Goal: Task Accomplishment & Management: Complete application form

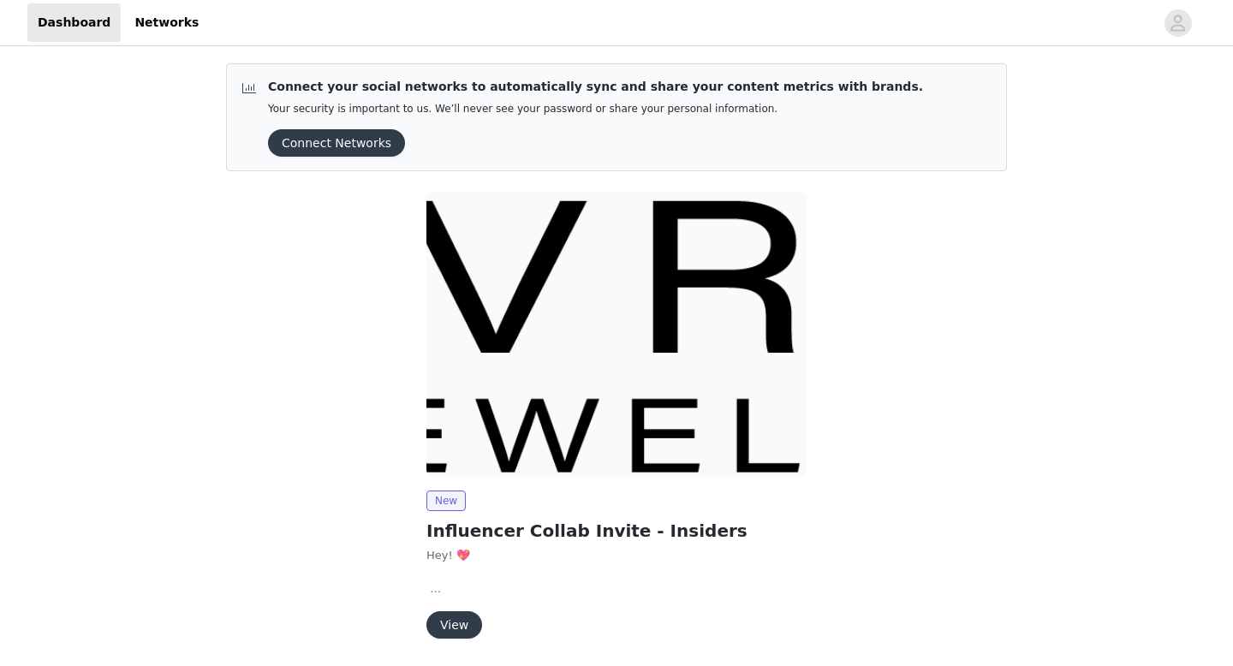
scroll to position [58, 0]
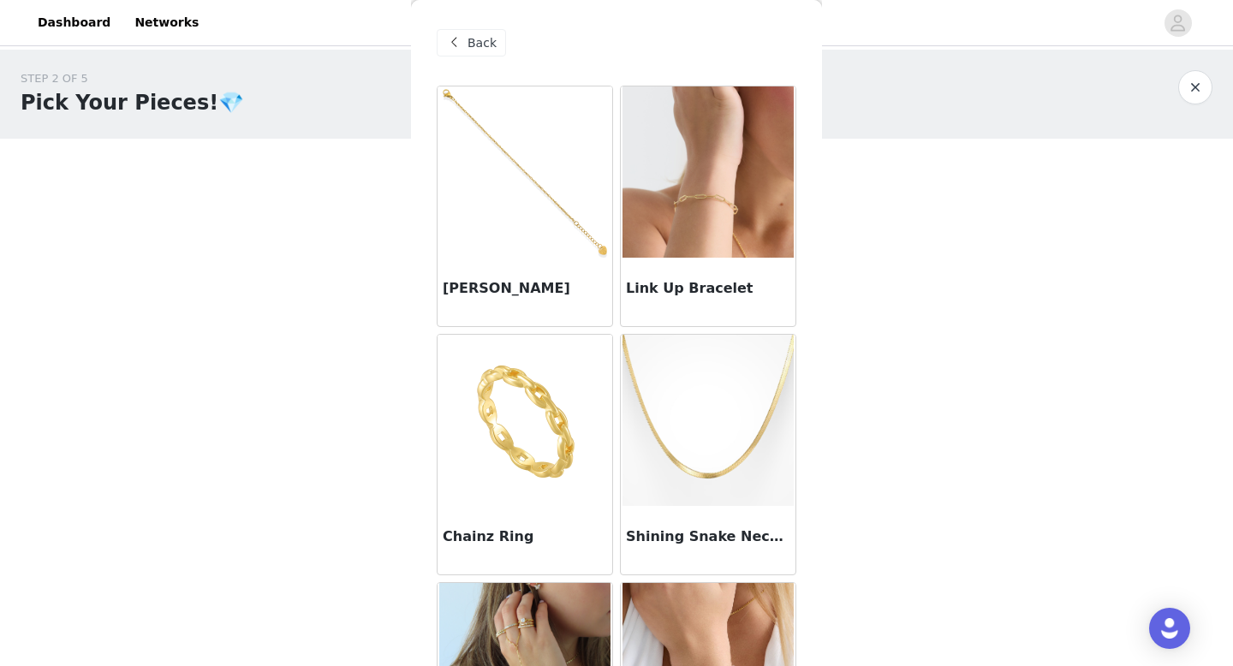
scroll to position [223, 0]
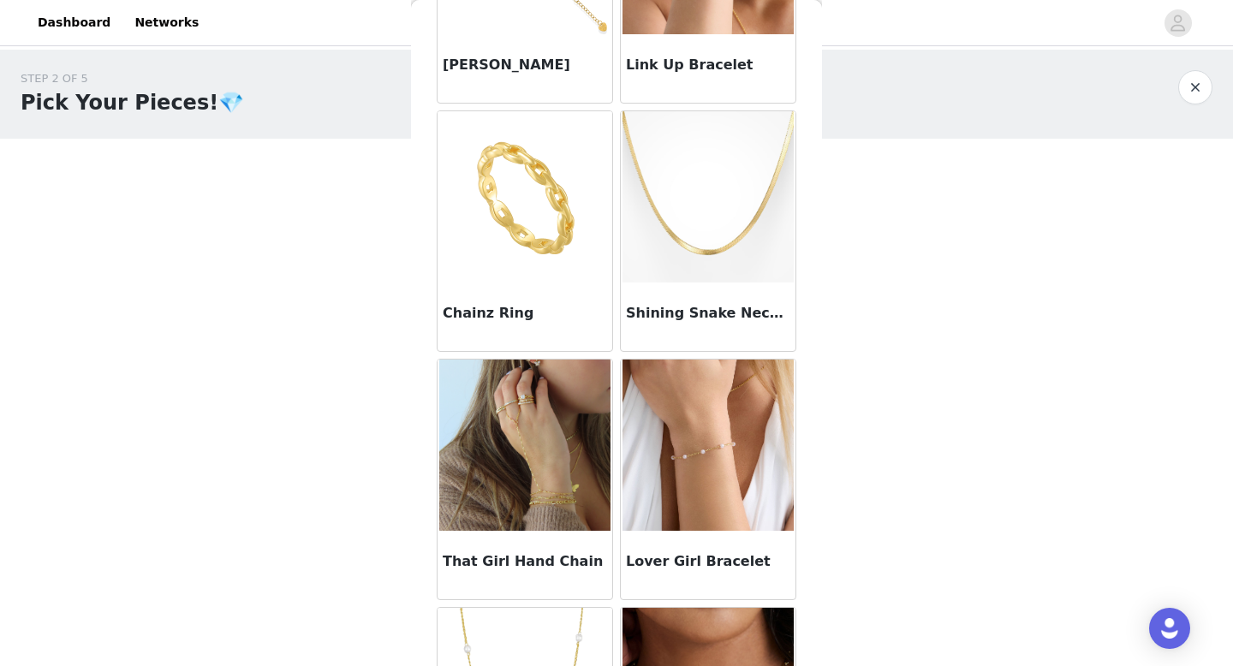
click at [507, 489] on img at bounding box center [524, 445] width 171 height 171
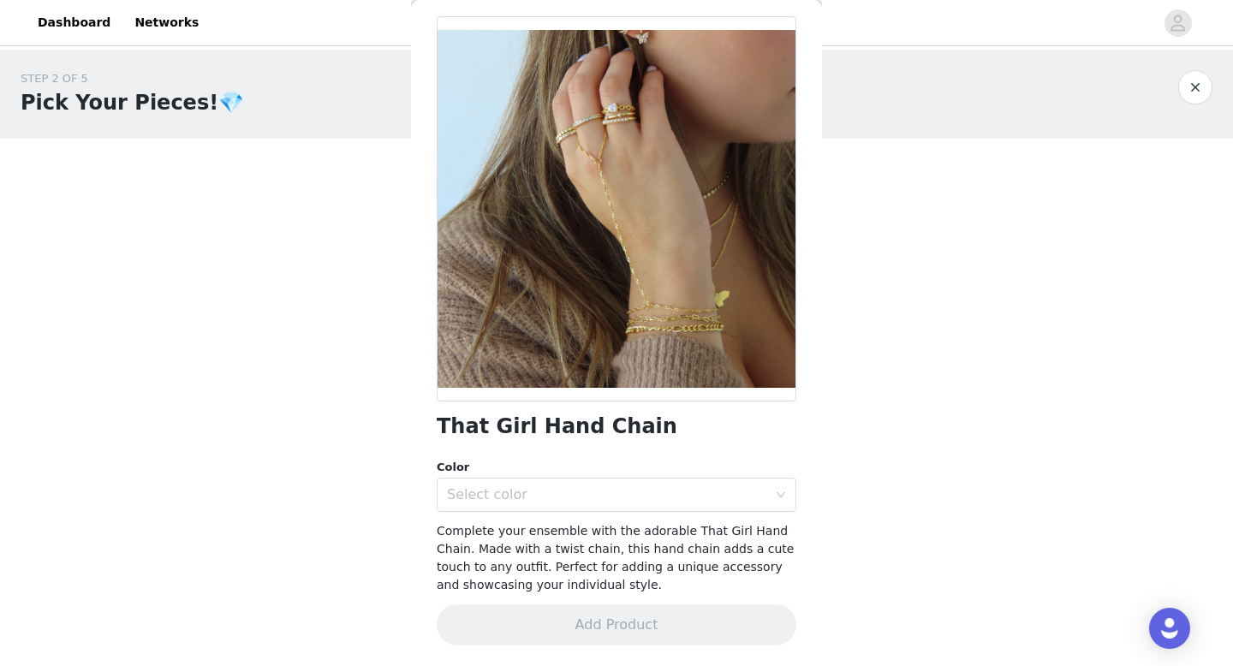
scroll to position [69, 0]
click at [507, 489] on div "Select color" at bounding box center [607, 495] width 320 height 17
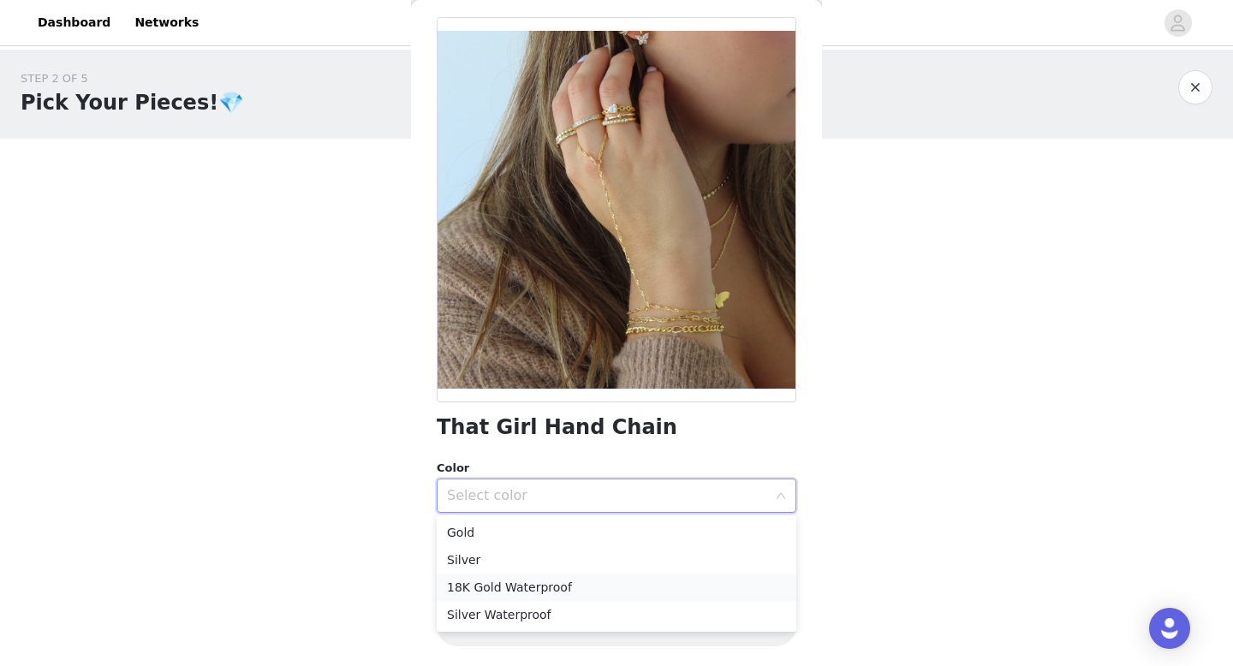
click at [498, 587] on li "18K Gold Waterproof" at bounding box center [617, 587] width 360 height 27
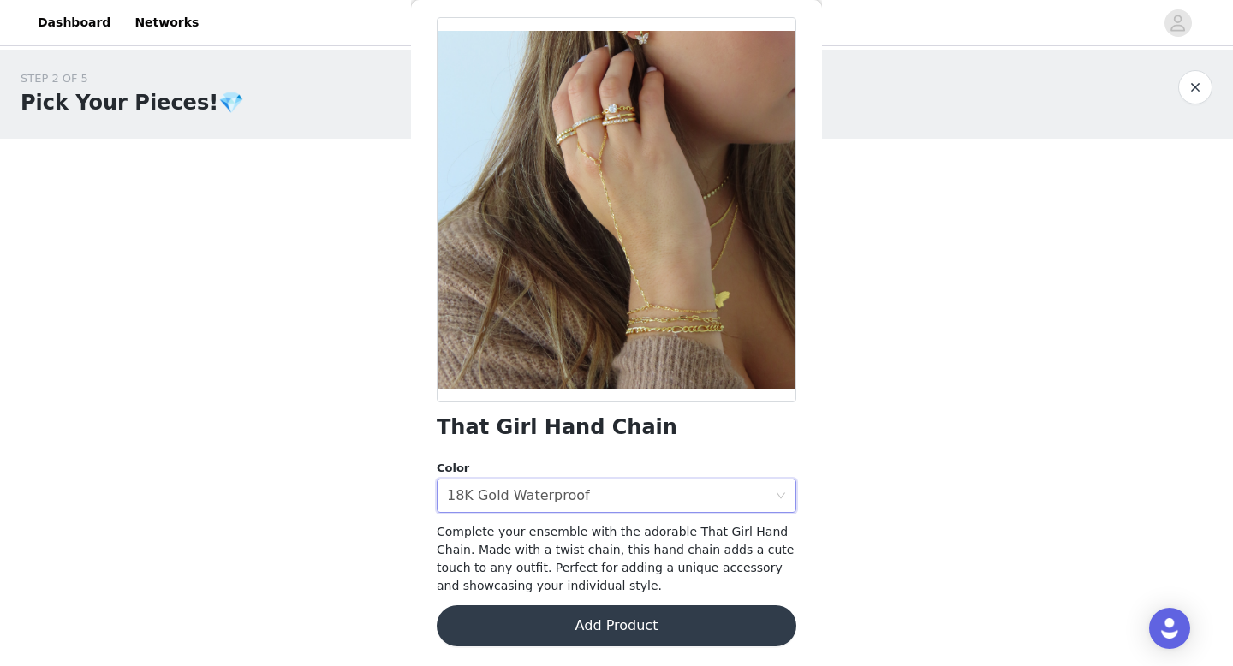
click at [493, 619] on button "Add Product" at bounding box center [617, 625] width 360 height 41
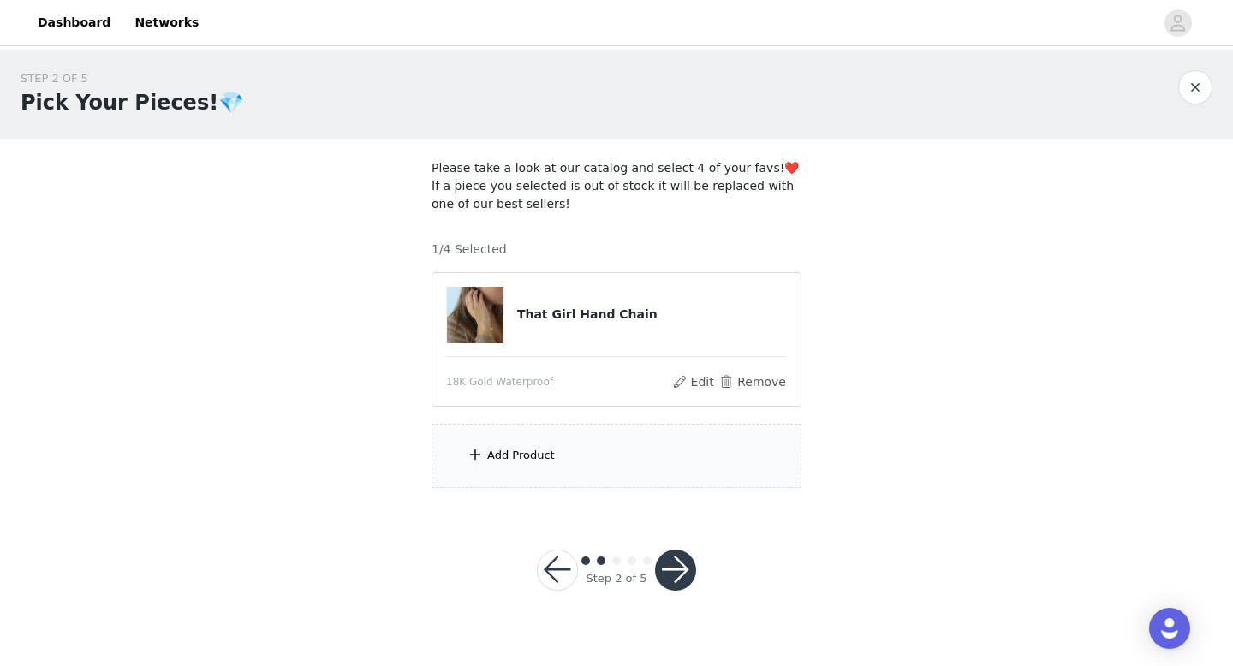
click at [585, 489] on section "Please take a look at our catalog and select 4 of your favs!❤️ If a piece you s…" at bounding box center [616, 324] width 411 height 370
click at [581, 465] on div "Add Product" at bounding box center [617, 456] width 370 height 64
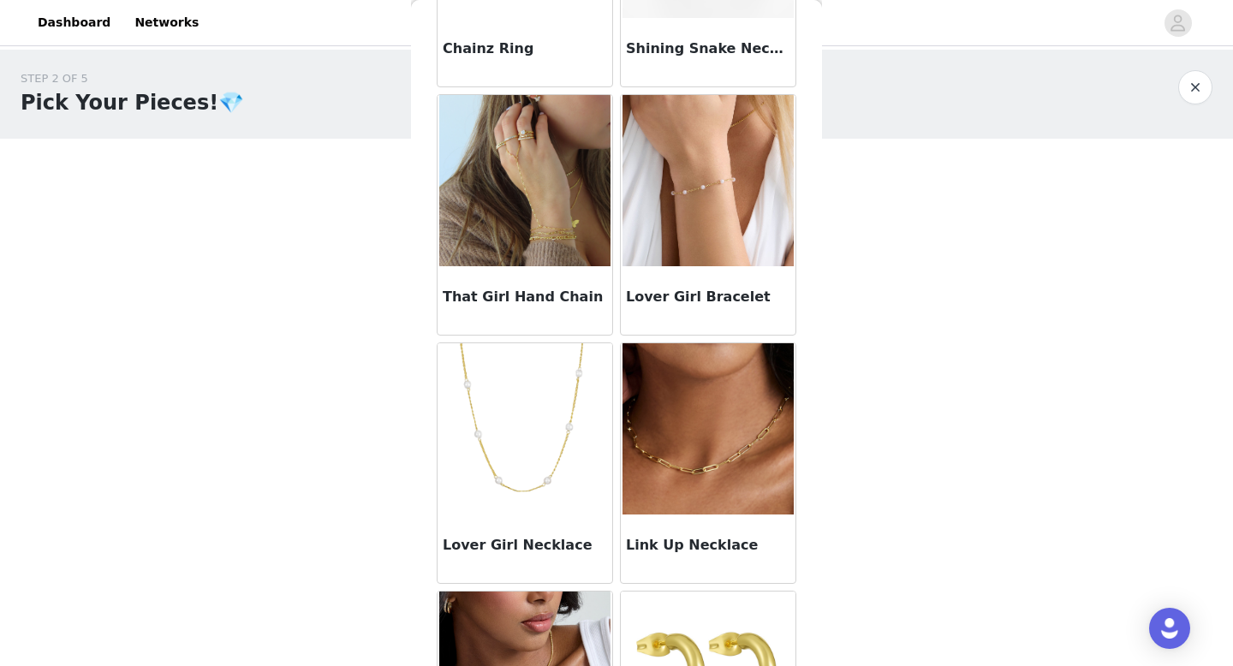
scroll to position [491, 0]
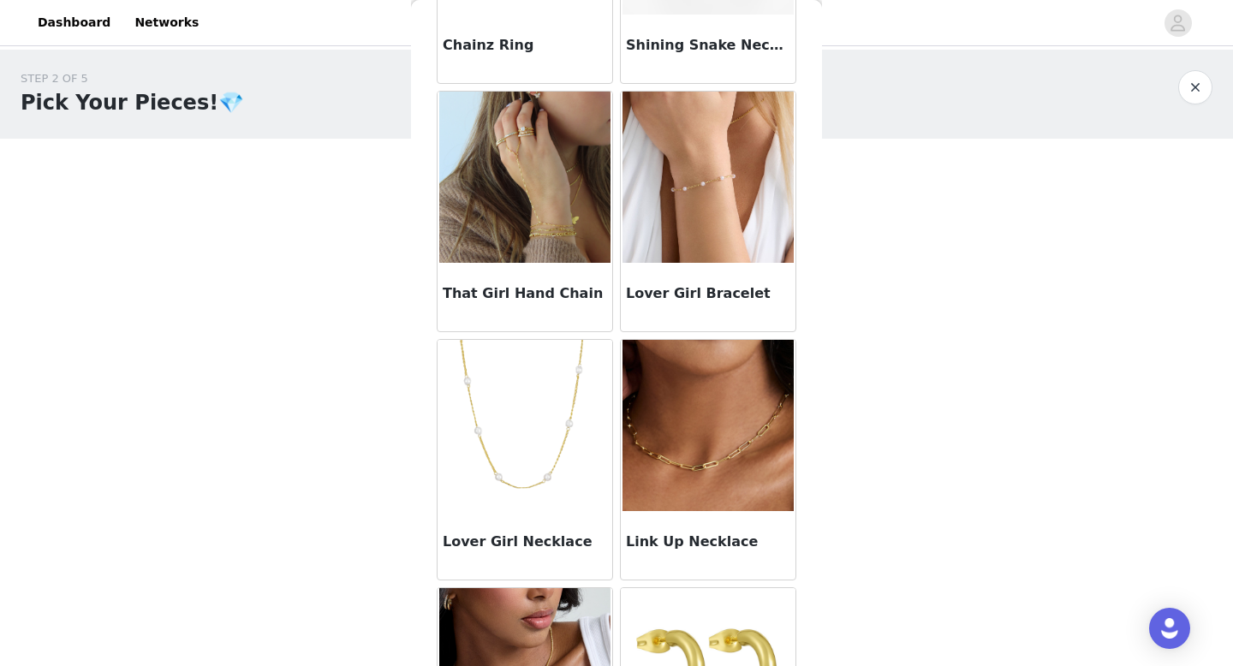
click at [581, 465] on img at bounding box center [524, 425] width 171 height 171
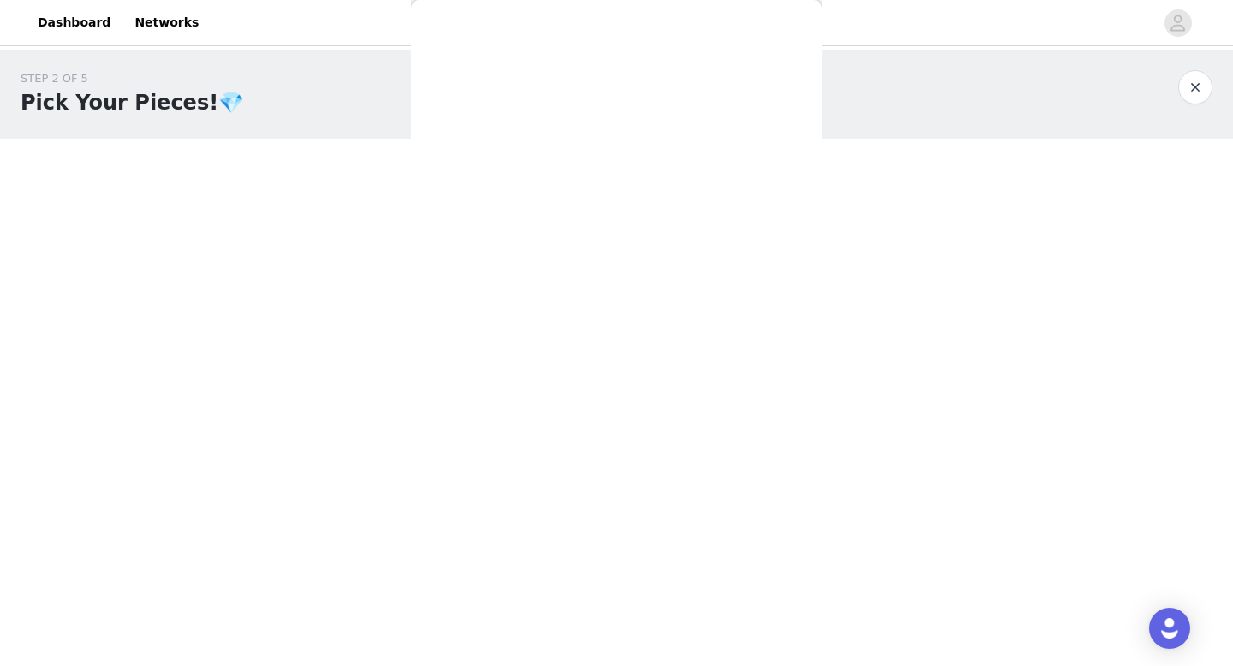
scroll to position [69, 0]
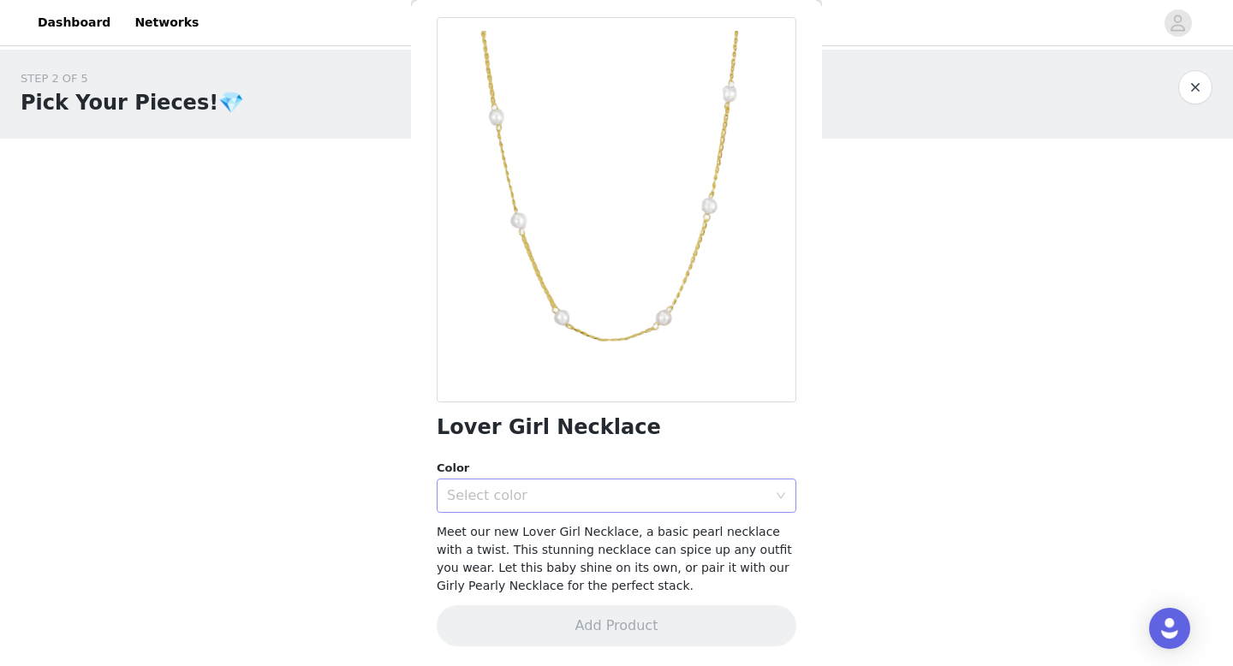
click at [565, 495] on div "Select color" at bounding box center [607, 495] width 320 height 17
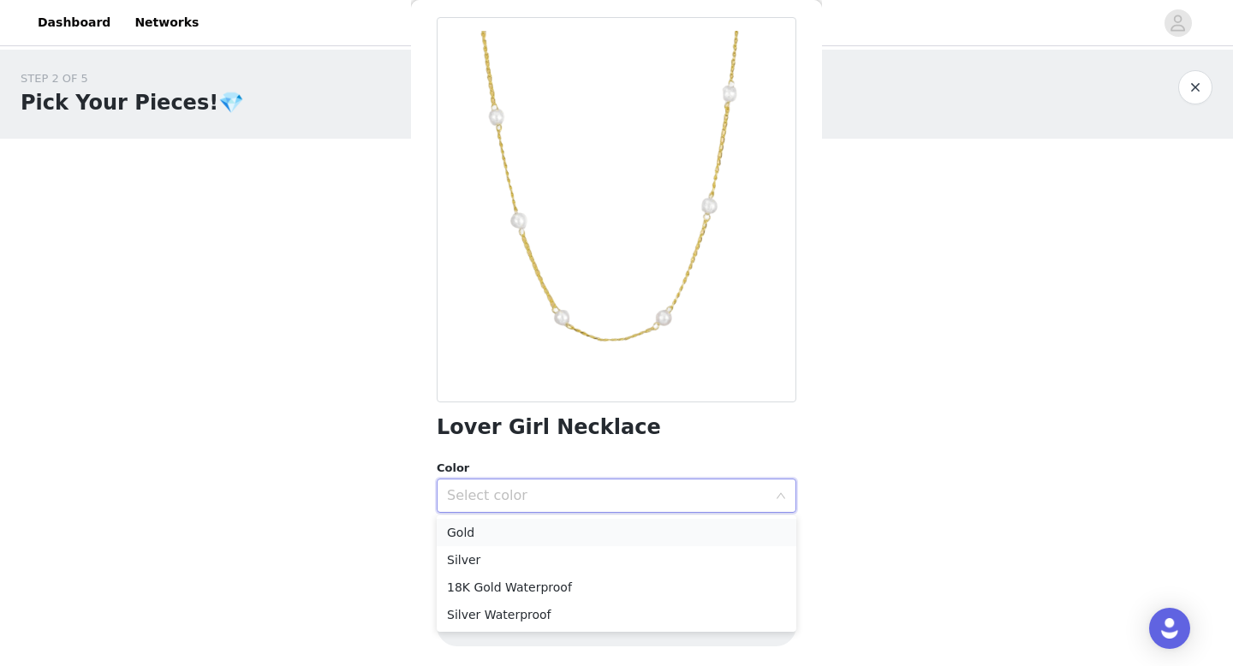
click at [554, 539] on li "Gold" at bounding box center [617, 532] width 360 height 27
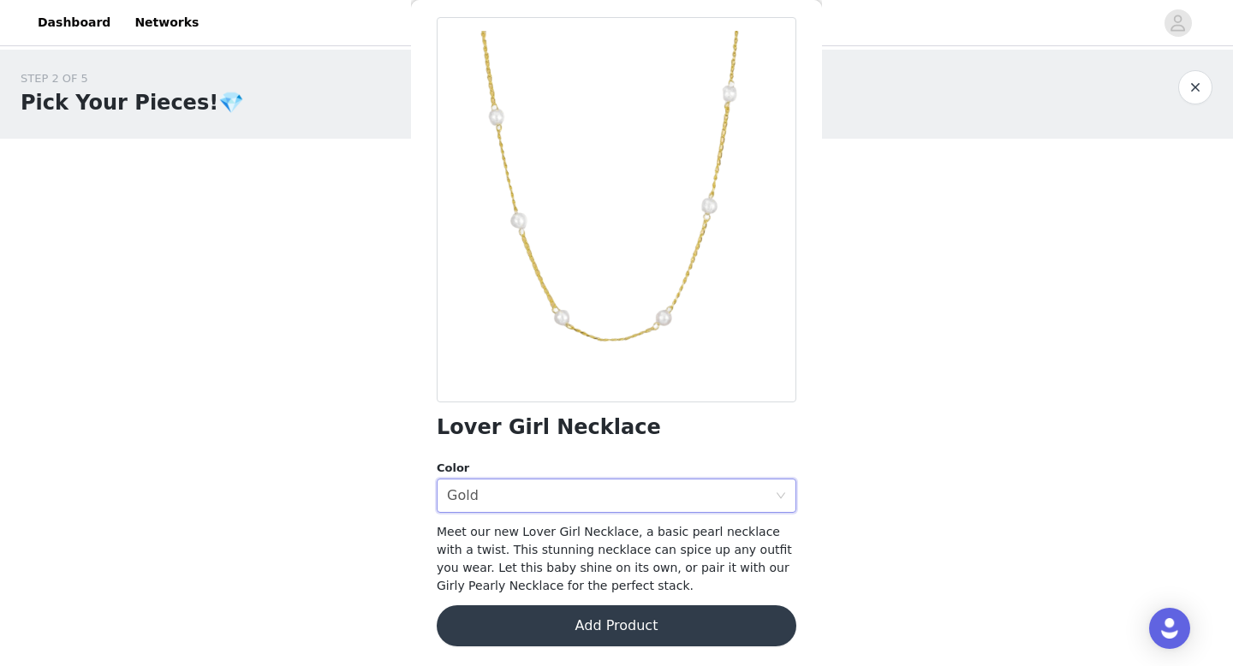
click at [546, 632] on button "Add Product" at bounding box center [617, 625] width 360 height 41
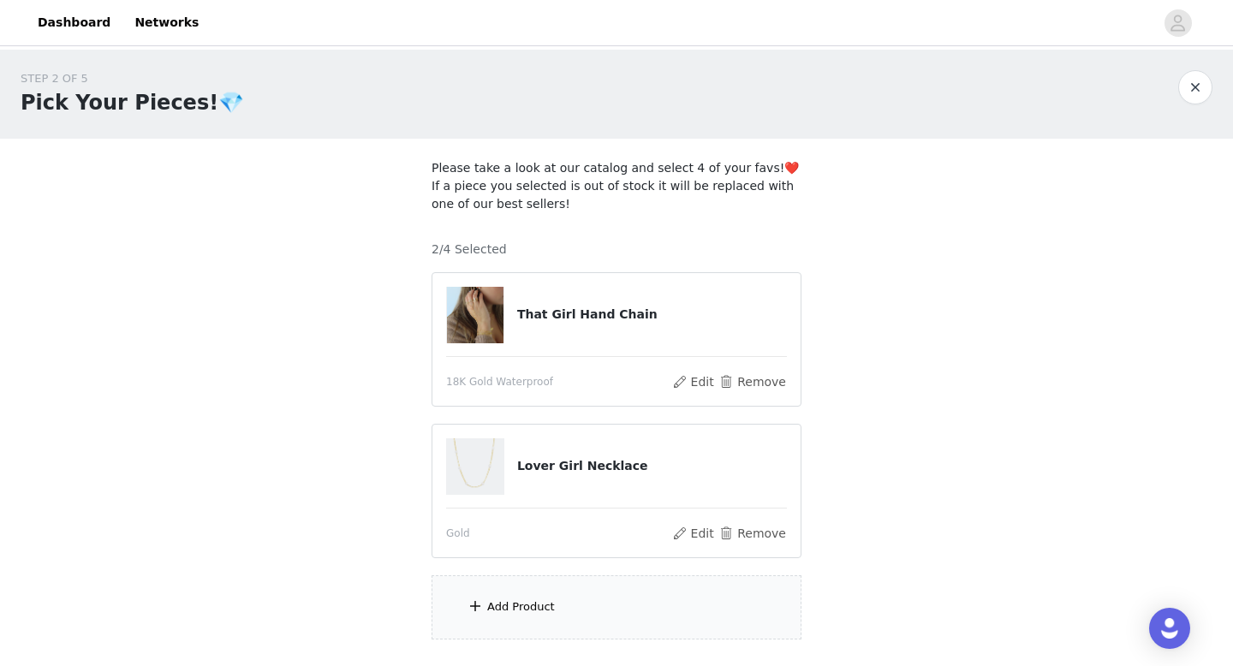
click at [546, 581] on div "Add Product" at bounding box center [617, 607] width 370 height 64
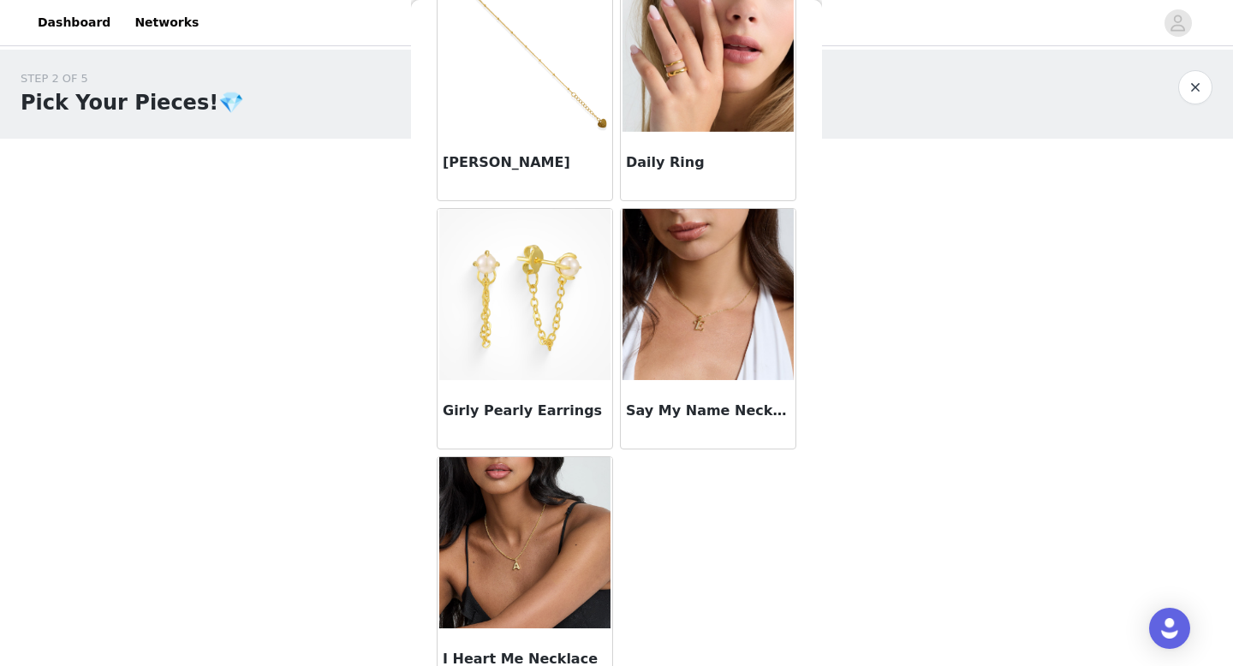
scroll to position [1361, 0]
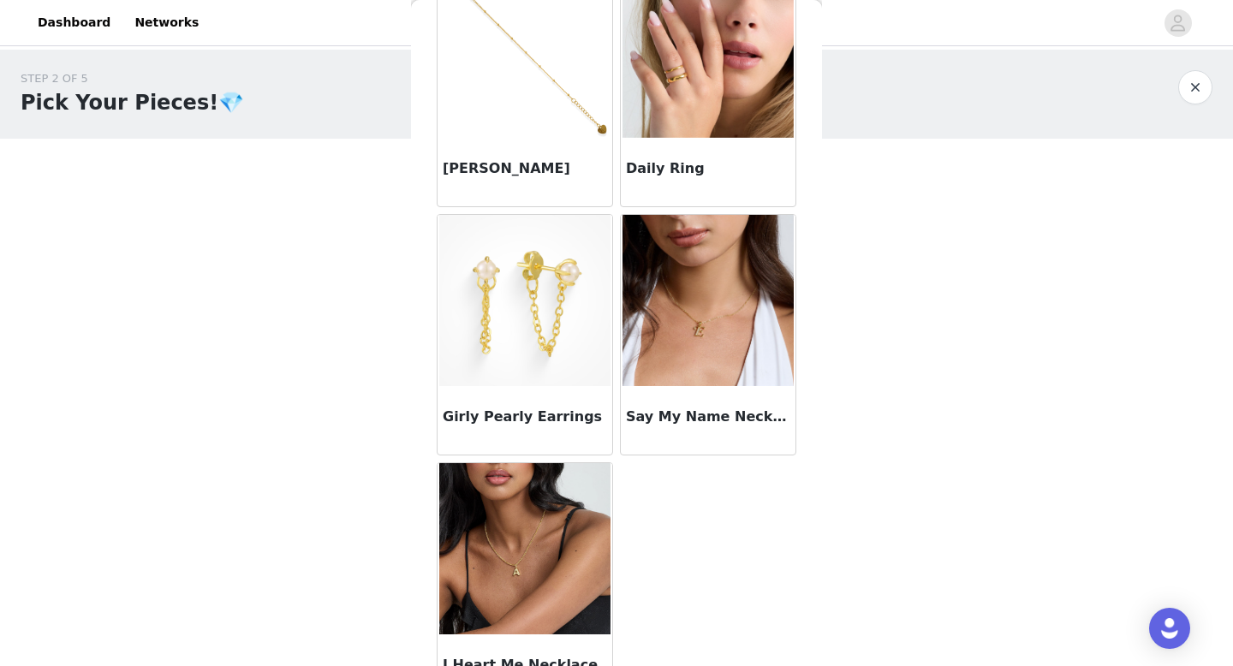
click at [573, 322] on img at bounding box center [524, 300] width 171 height 171
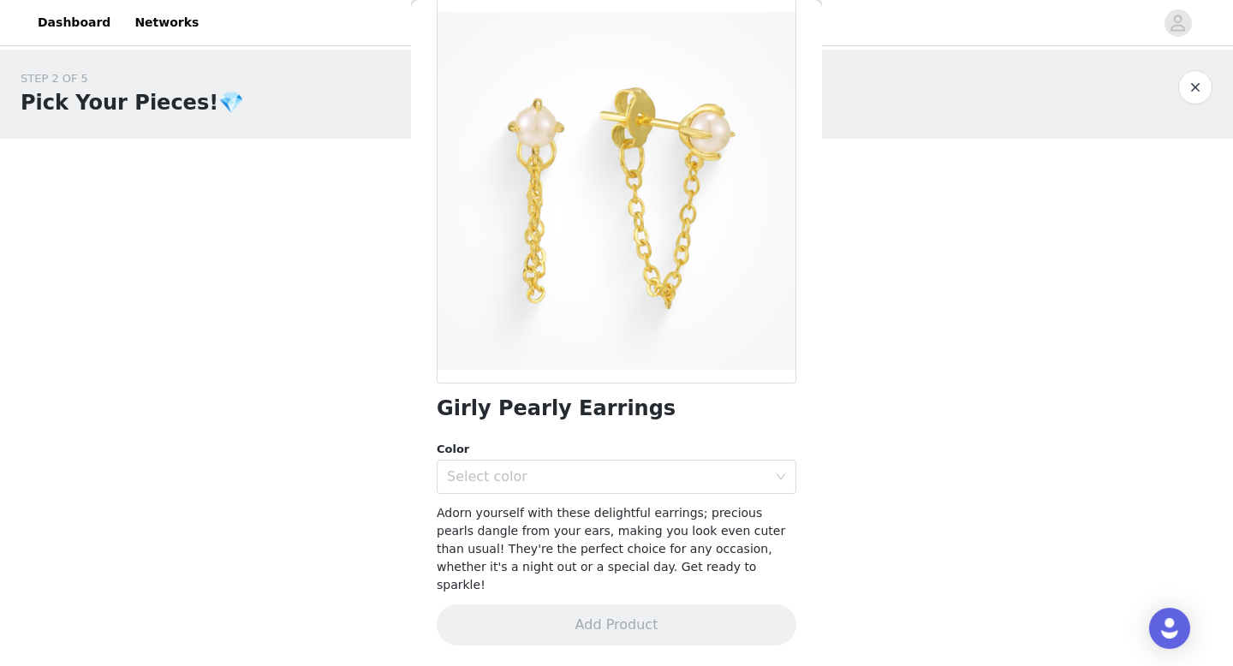
scroll to position [69, 0]
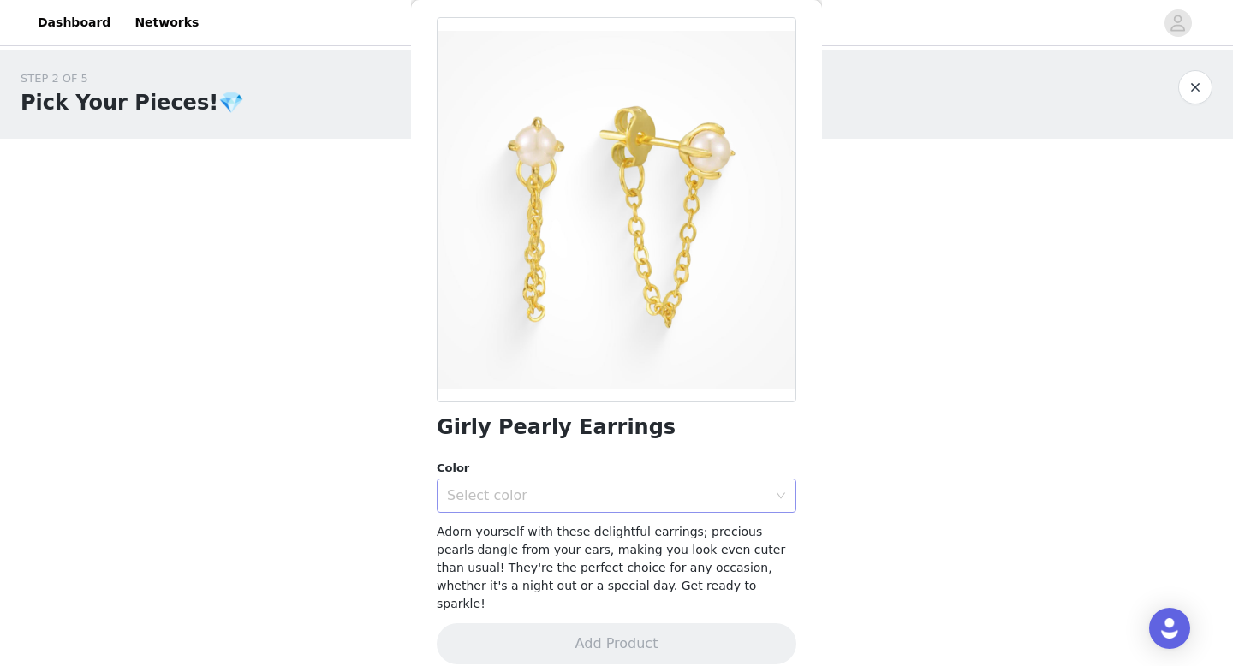
click at [541, 505] on div "Select color" at bounding box center [611, 496] width 328 height 33
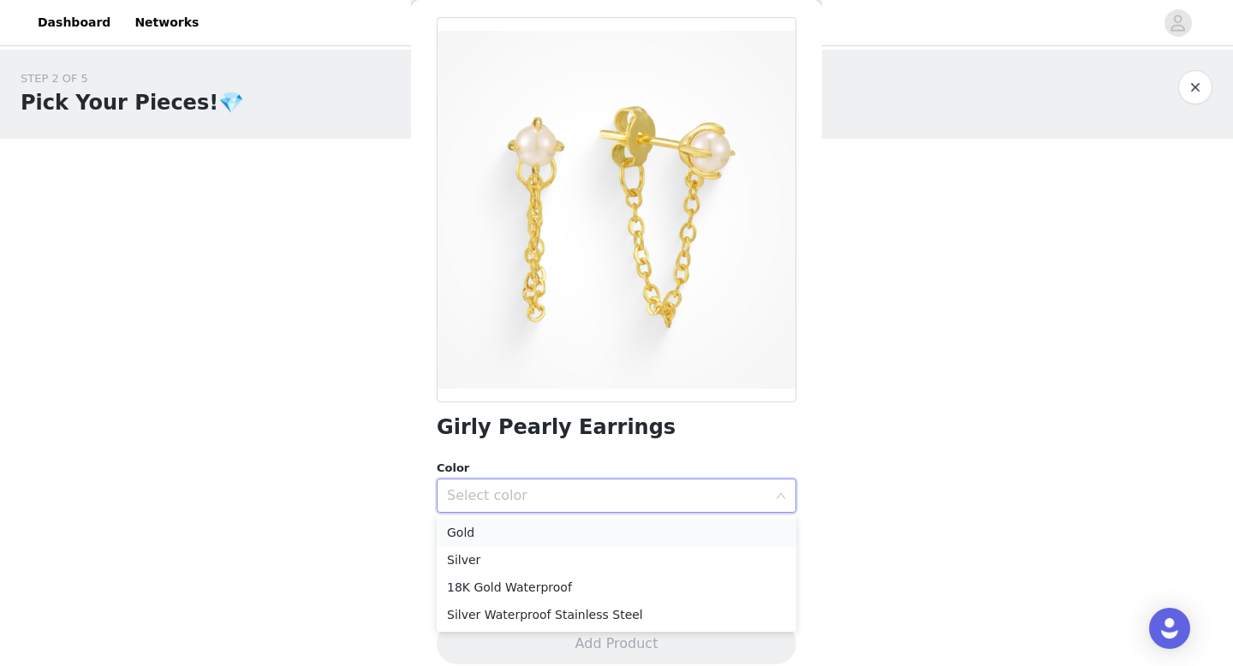
click at [538, 539] on li "Gold" at bounding box center [617, 532] width 360 height 27
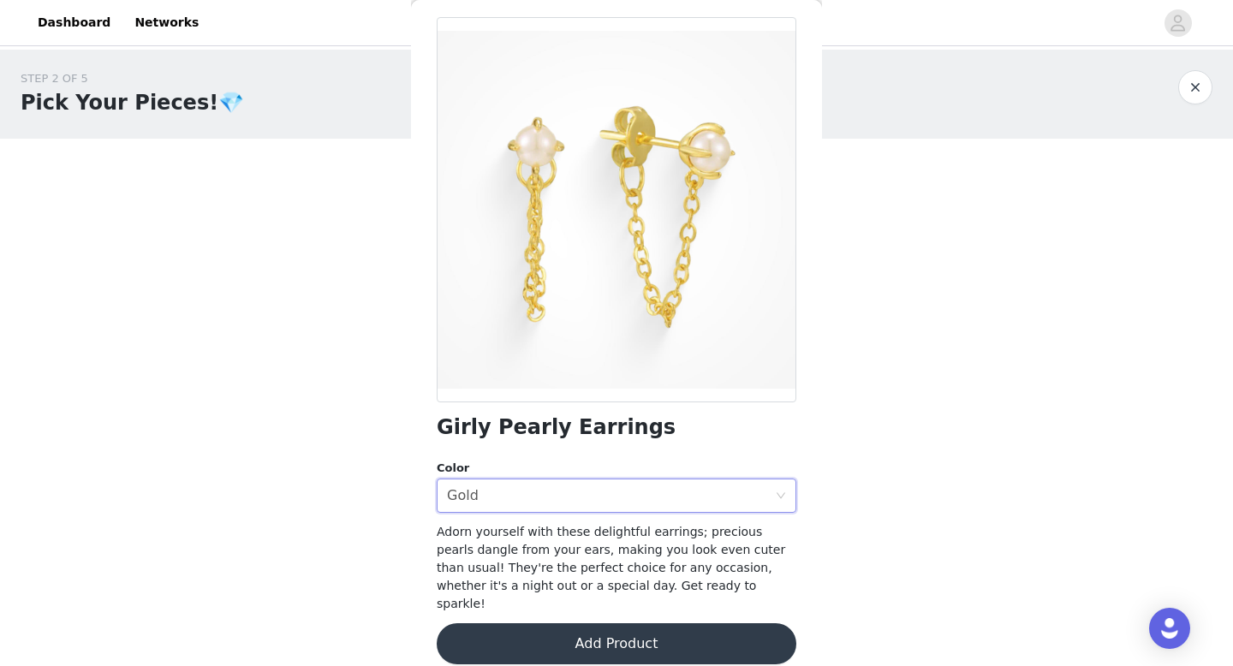
click at [539, 625] on button "Add Product" at bounding box center [617, 643] width 360 height 41
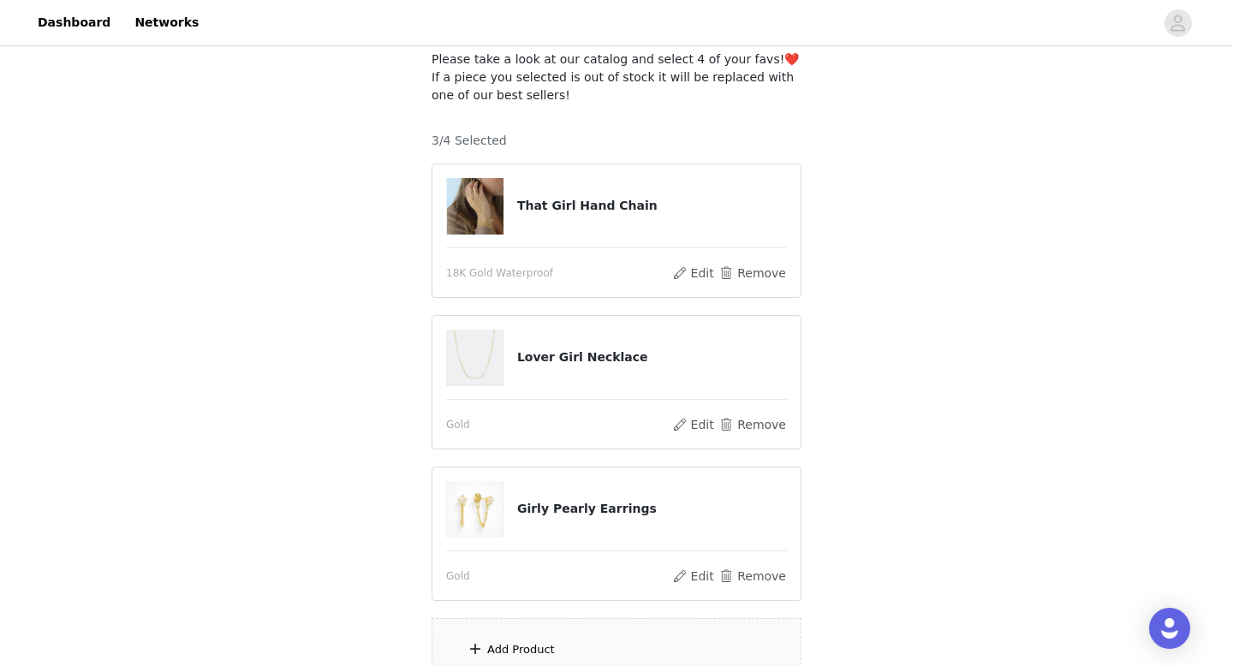
scroll to position [187, 0]
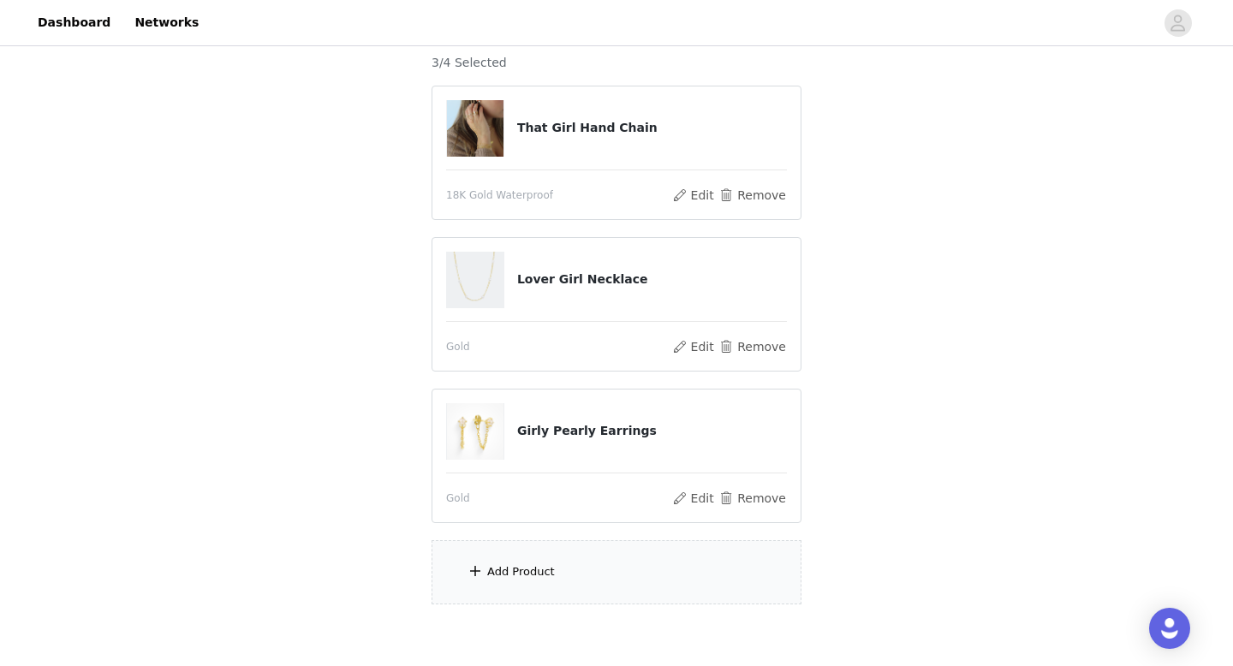
click at [536, 566] on div "Add Product" at bounding box center [521, 571] width 68 height 17
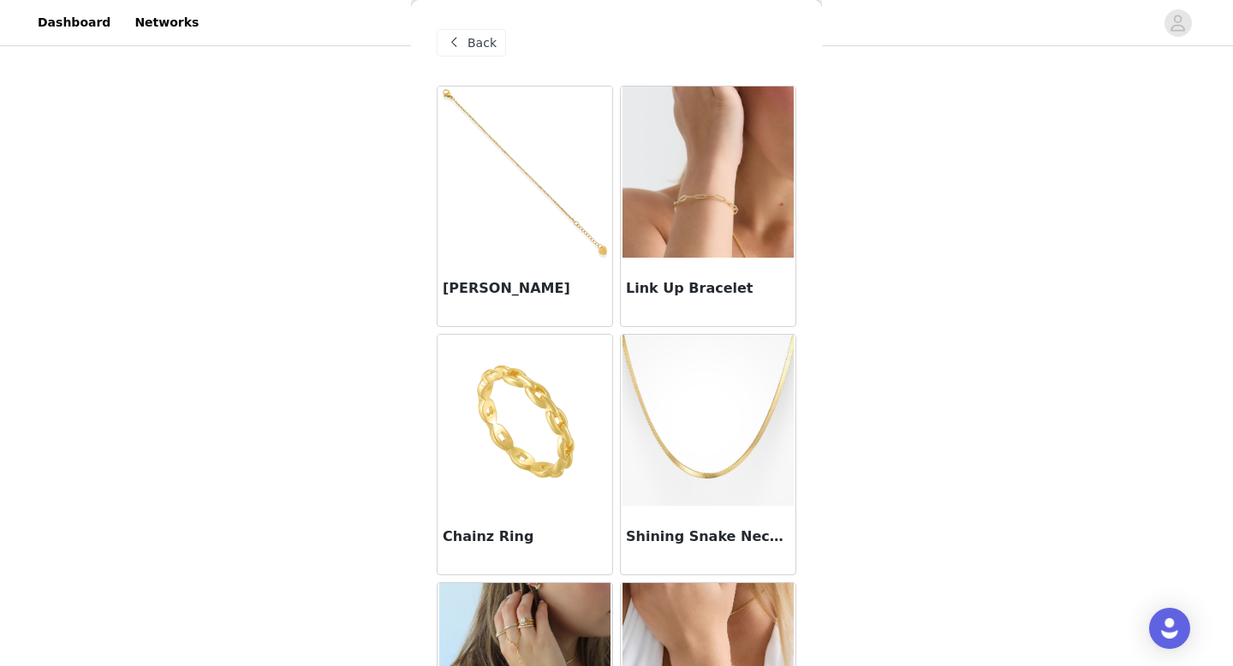
scroll to position [443, 0]
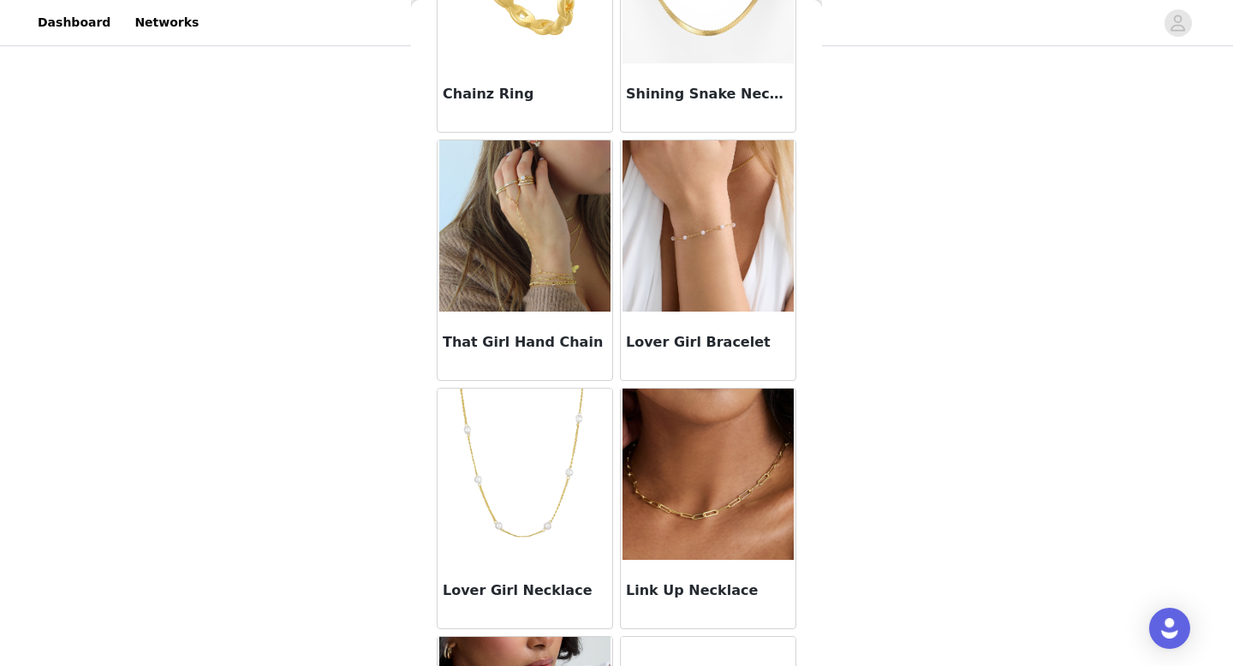
click at [663, 312] on div "Lover Girl Bracelet" at bounding box center [708, 346] width 175 height 69
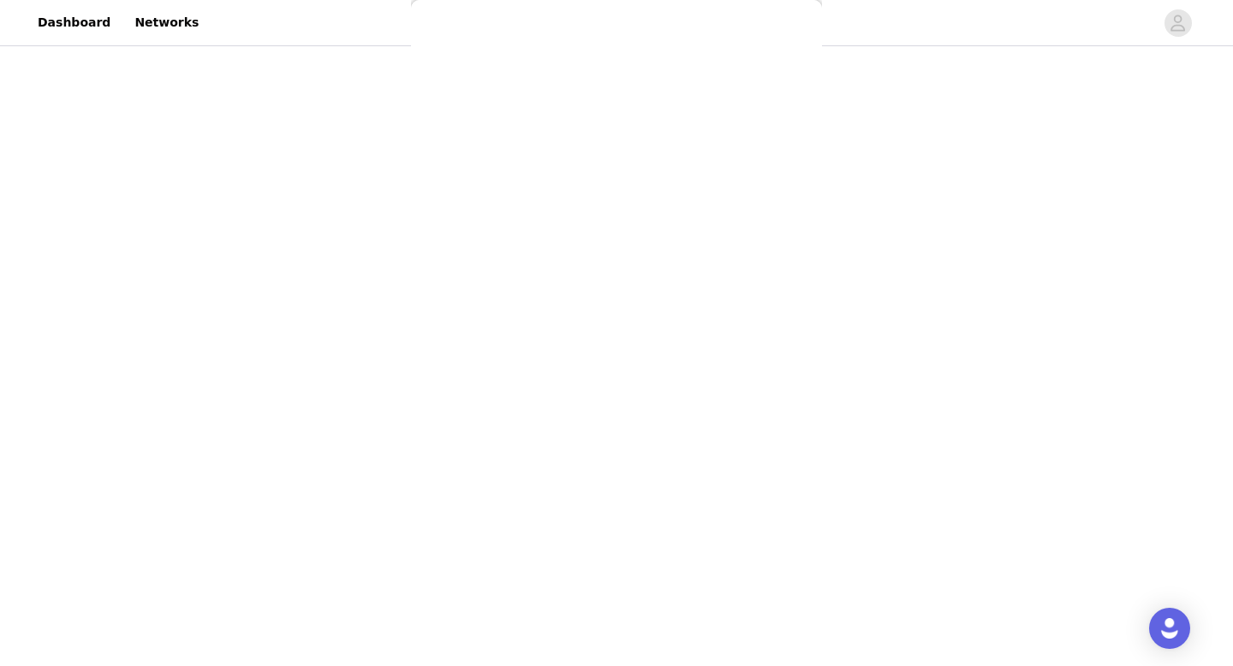
scroll to position [122, 0]
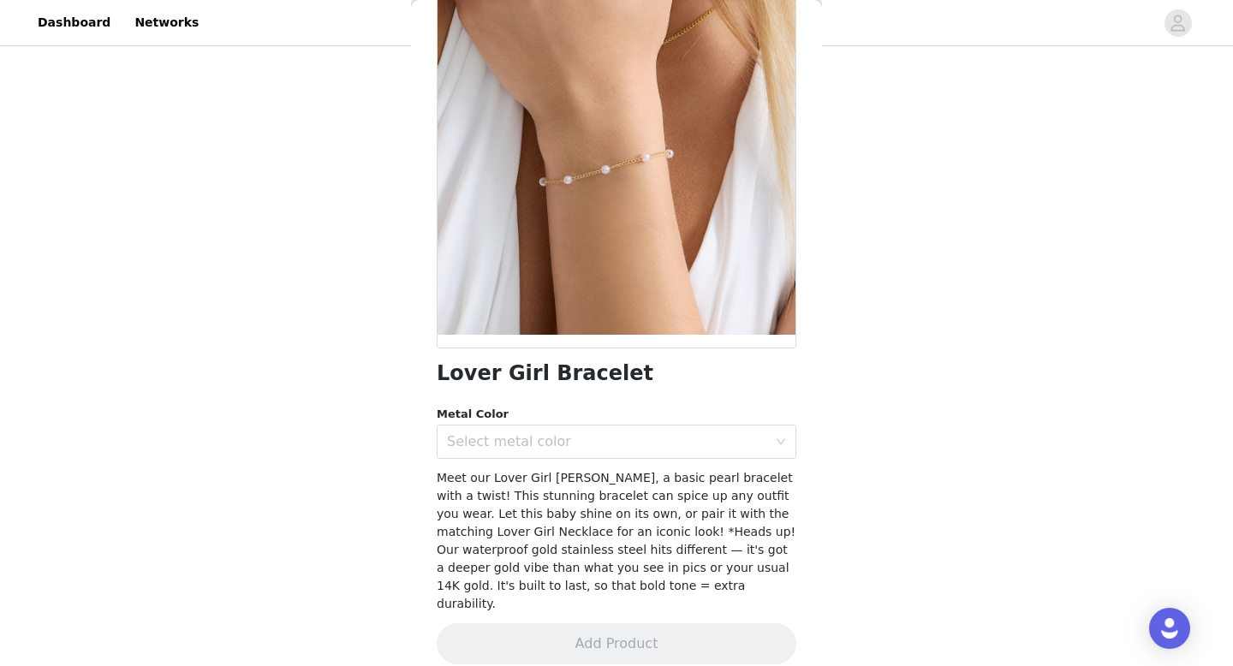
click at [589, 467] on div "Lover Girl Bracelet Metal Color Select metal color Meet our Lover Girl Bracelet…" at bounding box center [617, 324] width 360 height 722
click at [586, 447] on div "Select metal color" at bounding box center [607, 441] width 320 height 17
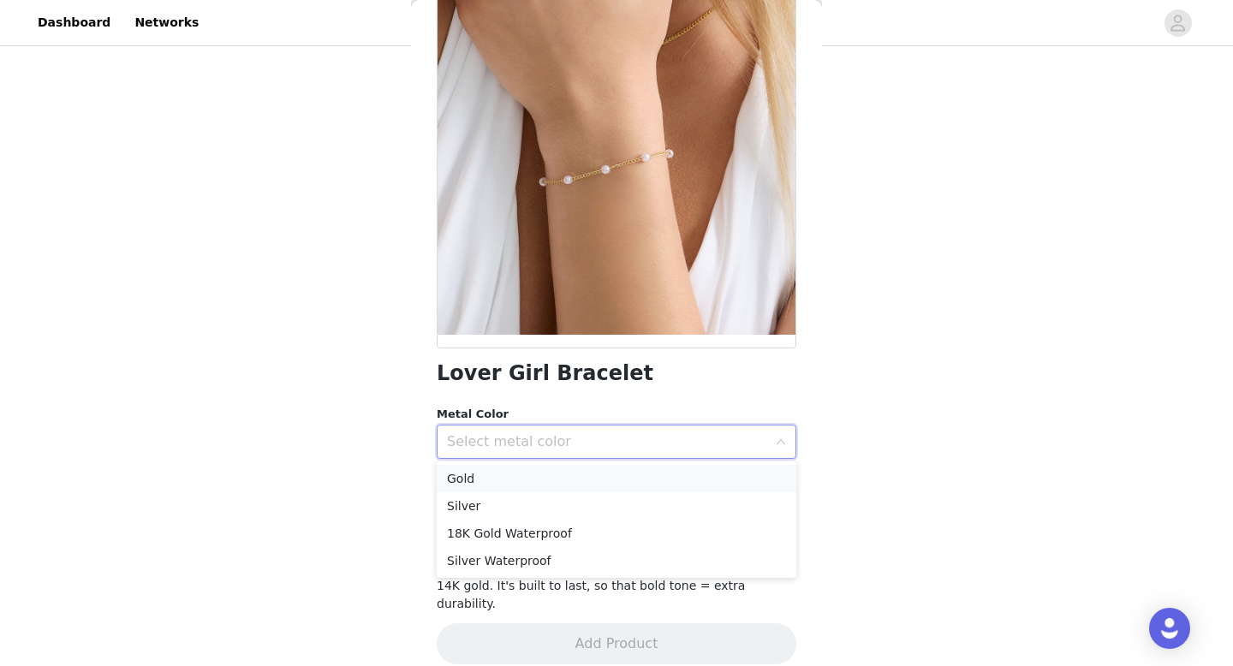
click at [572, 483] on li "Gold" at bounding box center [617, 478] width 360 height 27
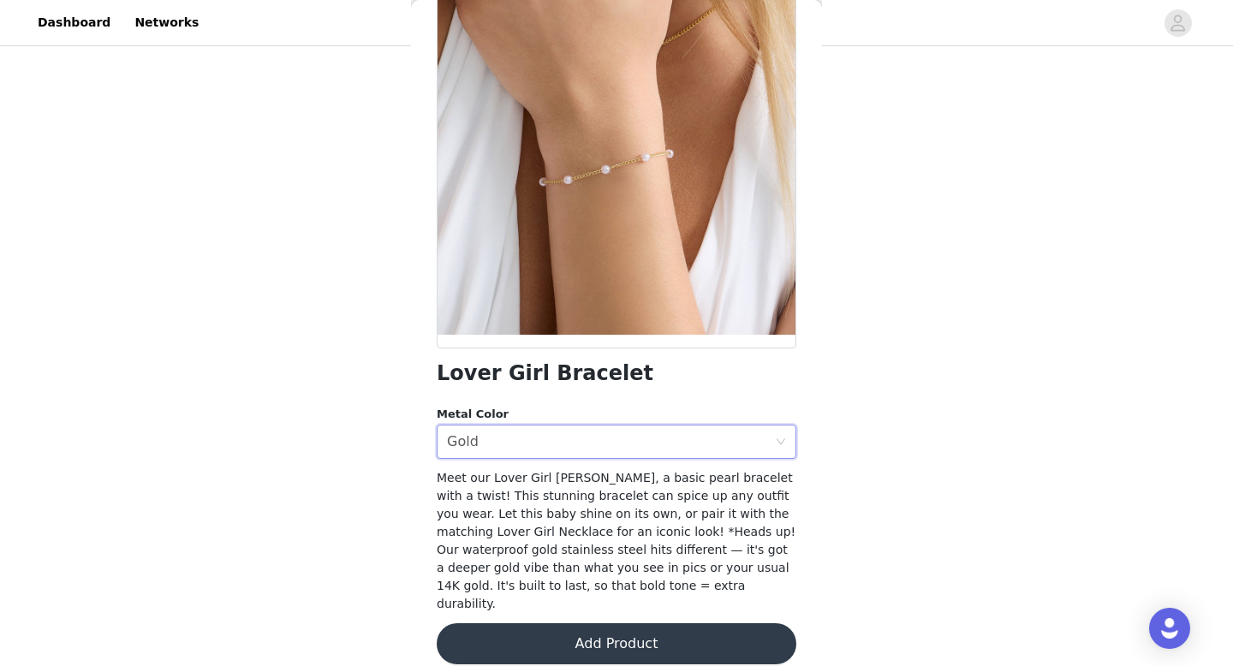
click at [561, 623] on button "Add Product" at bounding box center [617, 643] width 360 height 41
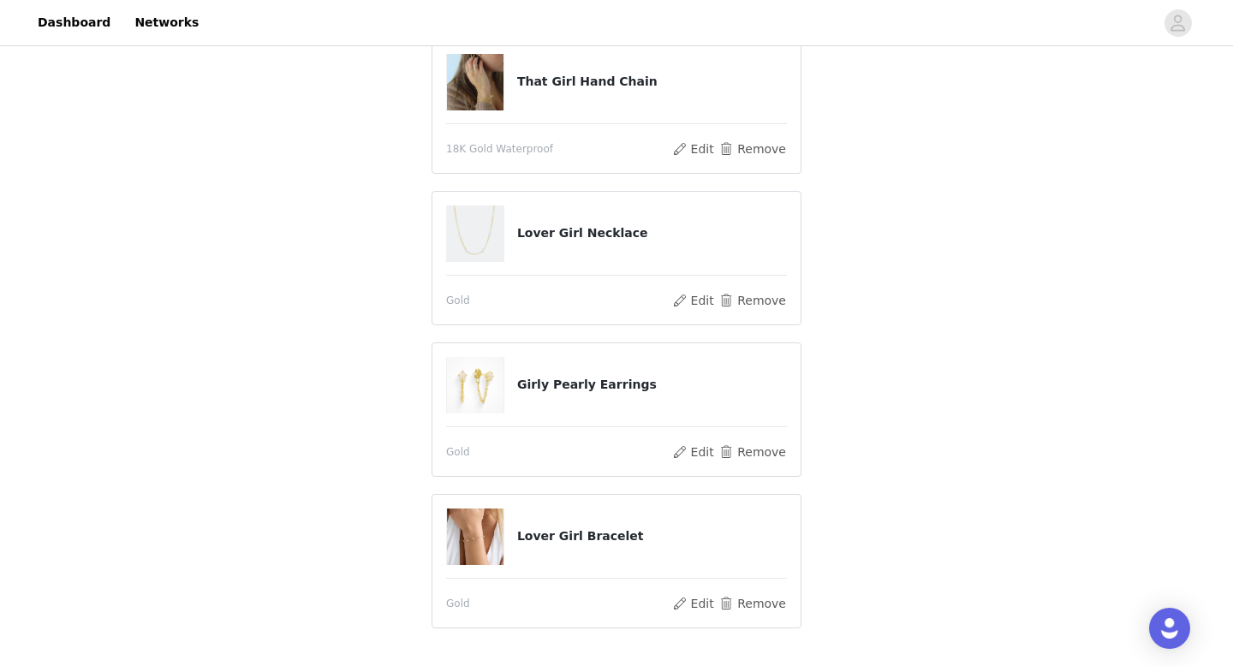
scroll to position [309, 0]
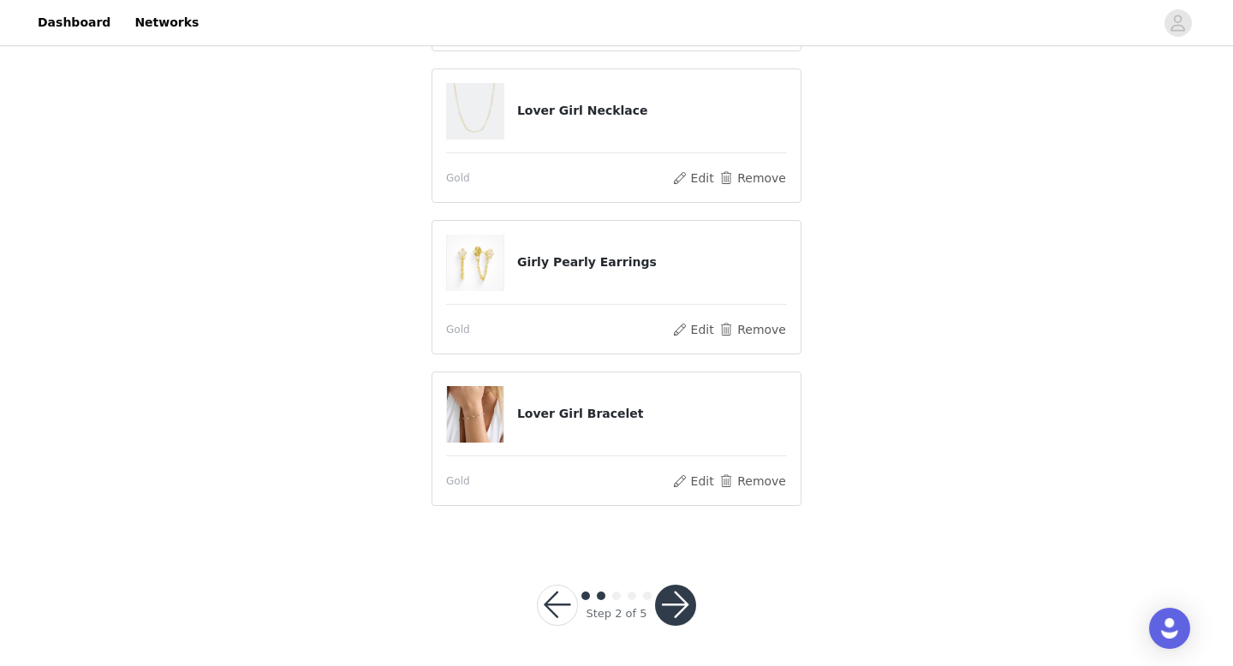
click at [673, 595] on button "button" at bounding box center [675, 605] width 41 height 41
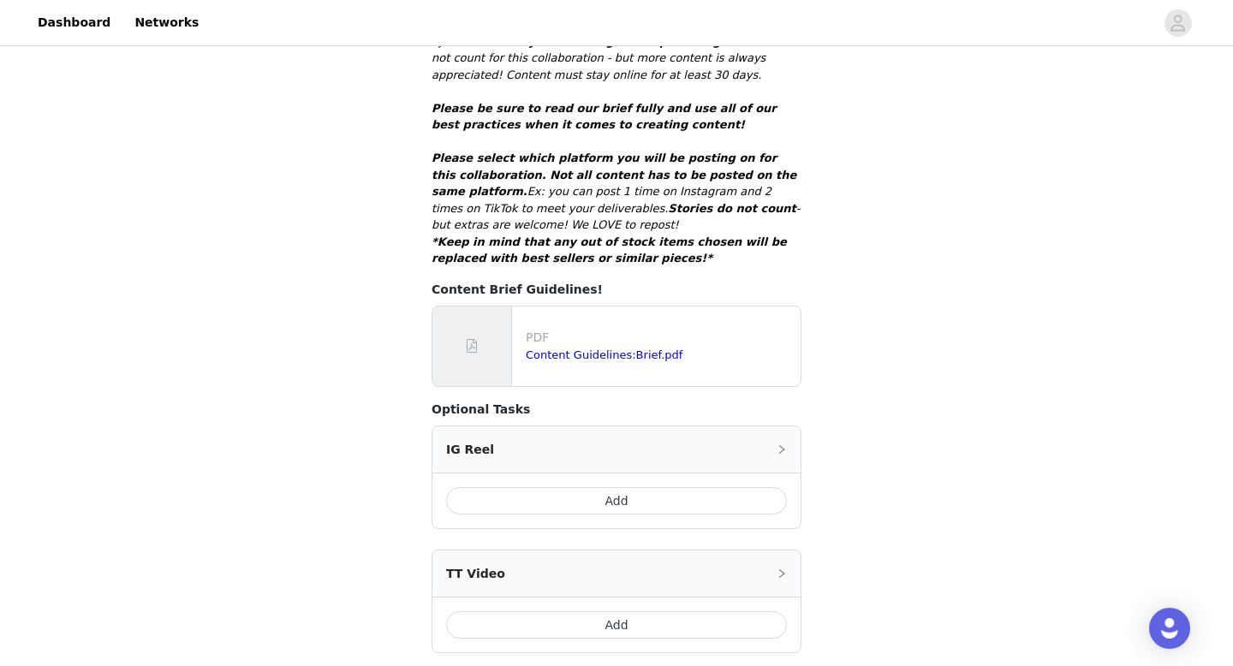
scroll to position [470, 0]
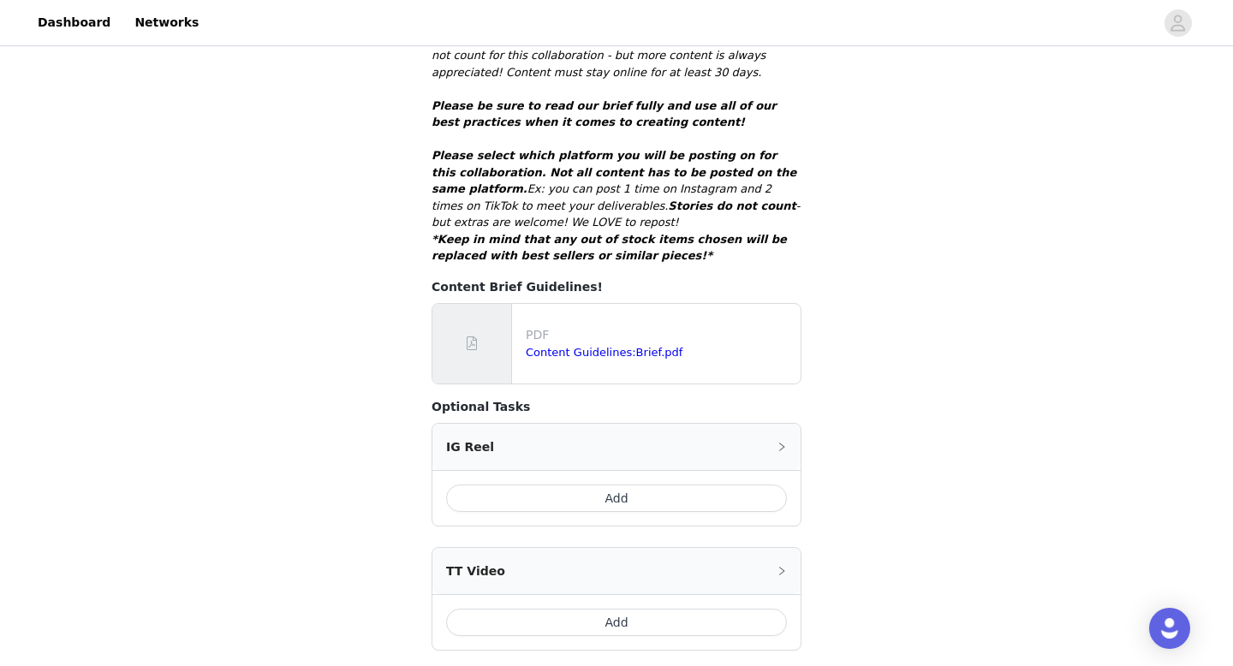
click at [544, 344] on div "PDF Content Guidelines:Brief.pdf" at bounding box center [660, 343] width 282 height 49
click at [494, 485] on button "Add" at bounding box center [616, 498] width 341 height 27
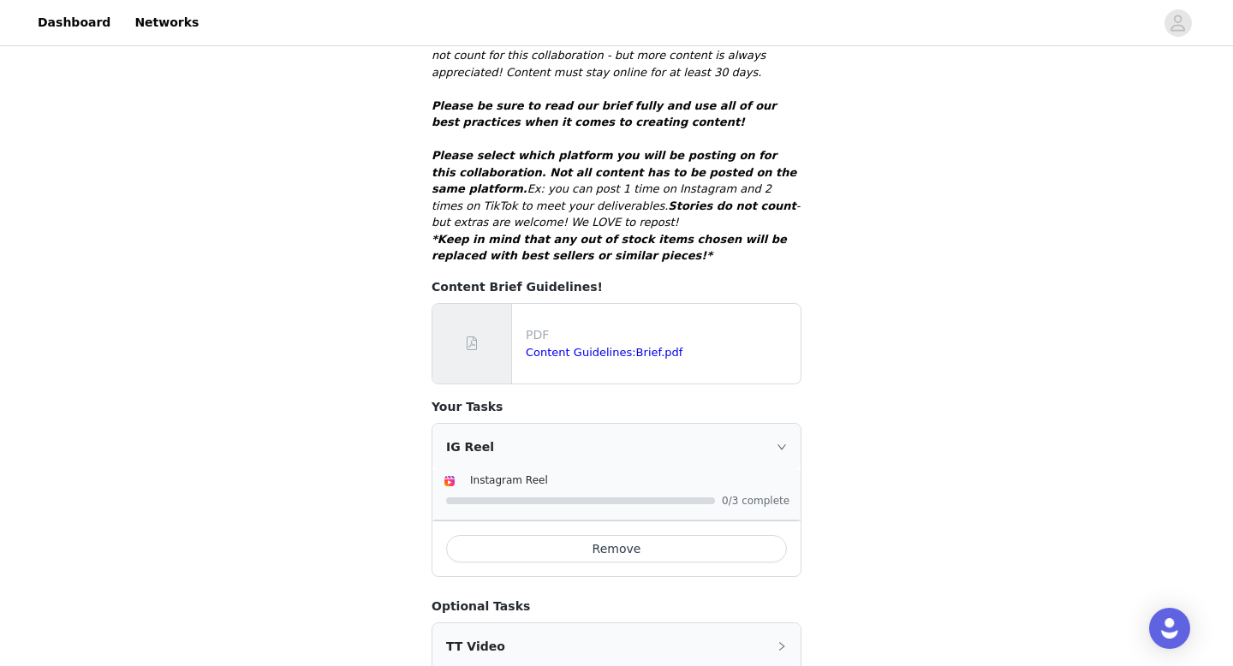
click at [779, 442] on icon "icon: right" at bounding box center [782, 447] width 10 height 10
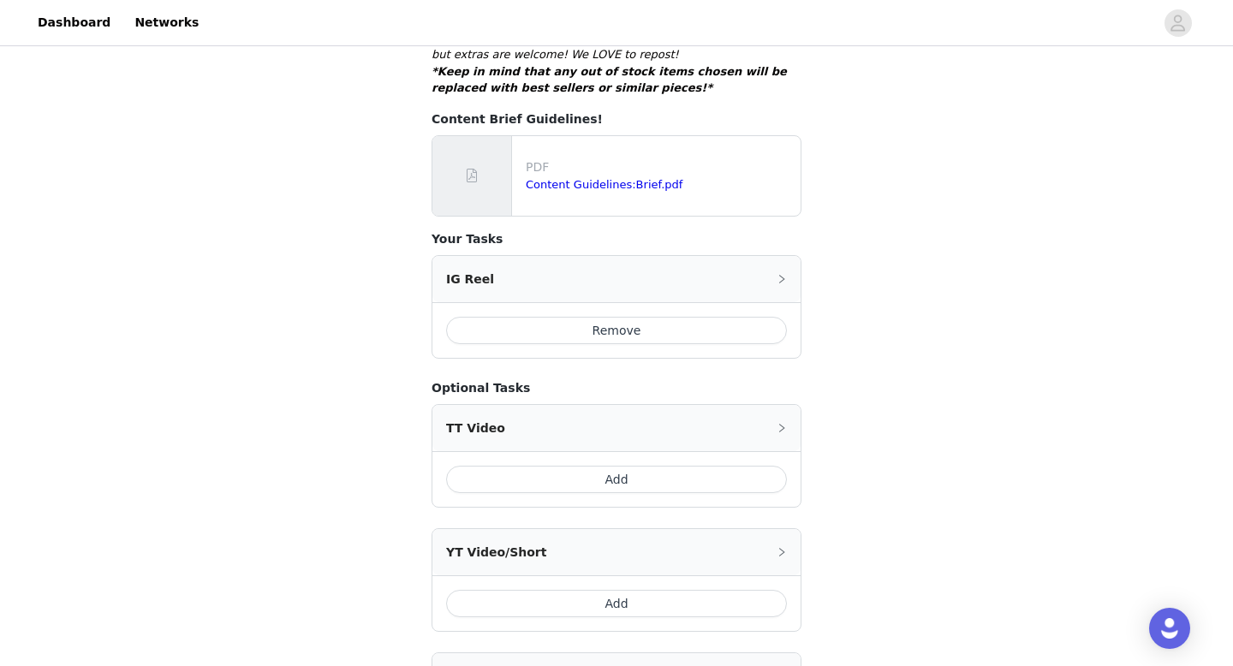
scroll to position [639, 0]
click at [610, 465] on button "Add" at bounding box center [616, 478] width 341 height 27
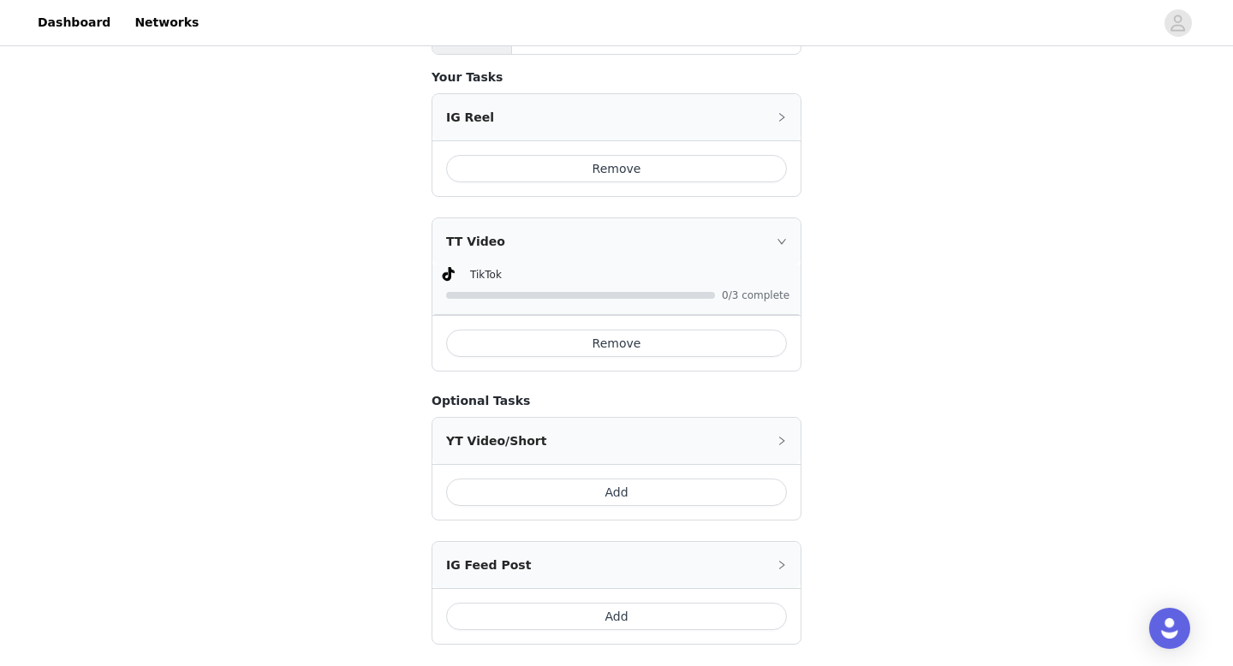
scroll to position [832, 0]
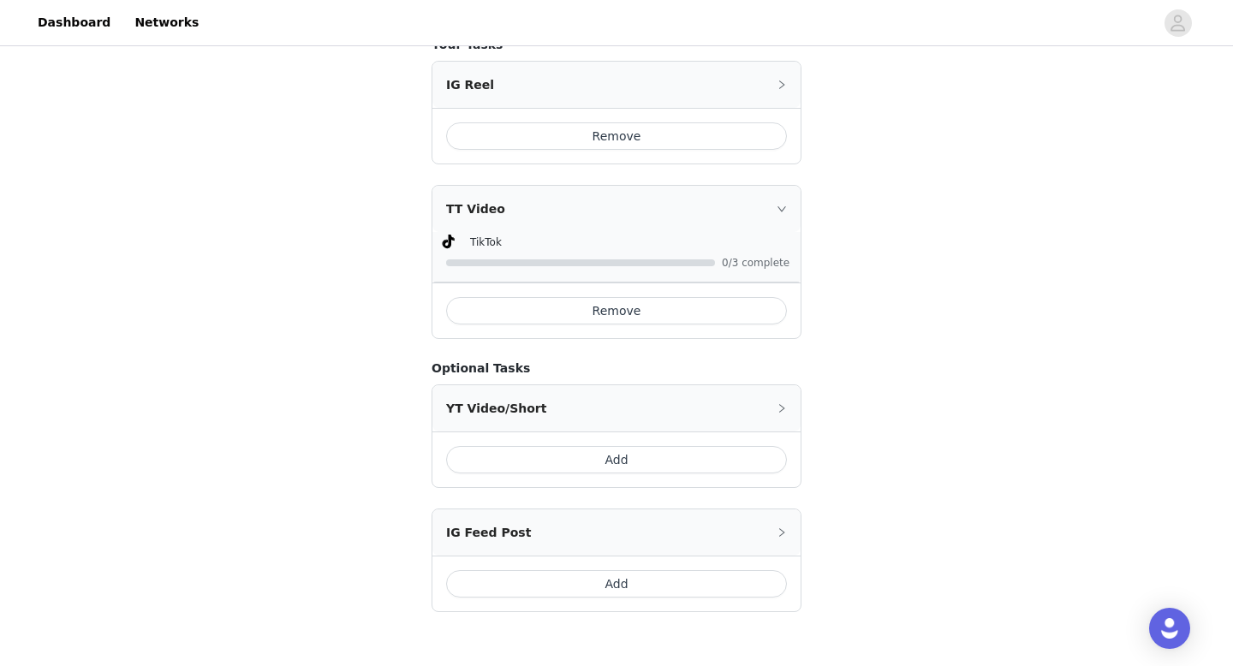
click at [785, 204] on icon "icon: right" at bounding box center [782, 209] width 10 height 10
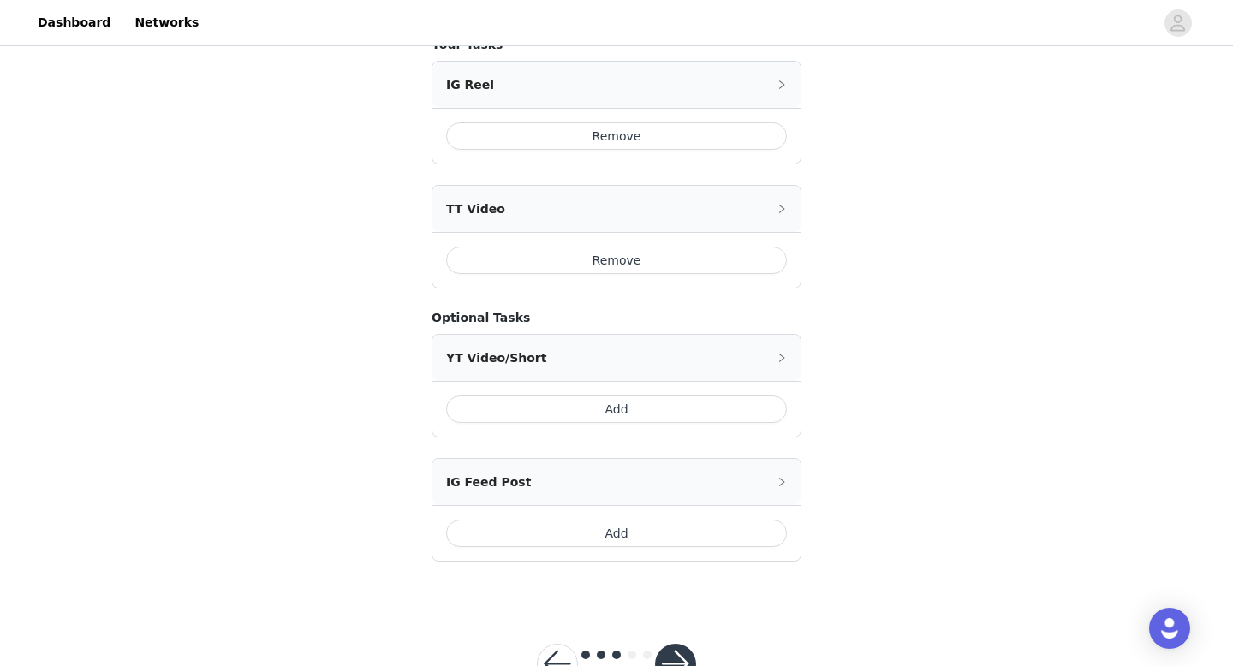
click at [785, 204] on icon "icon: right" at bounding box center [782, 209] width 10 height 10
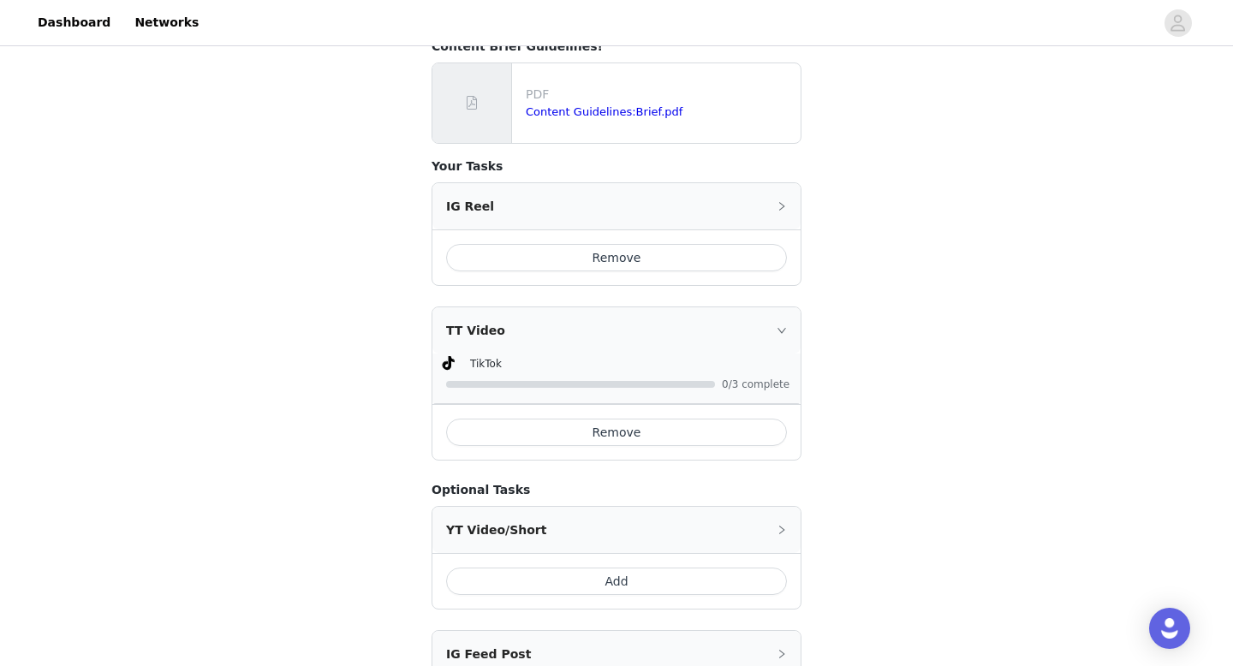
scroll to position [705, 0]
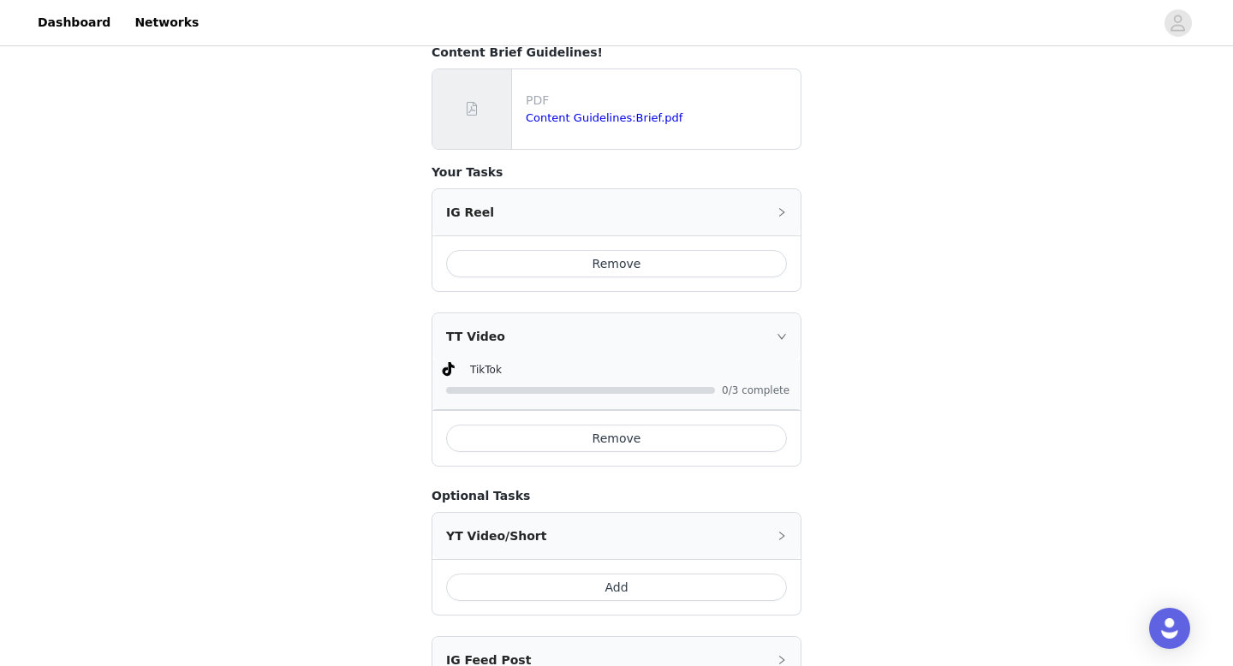
click at [781, 208] on icon "icon: right" at bounding box center [781, 212] width 5 height 9
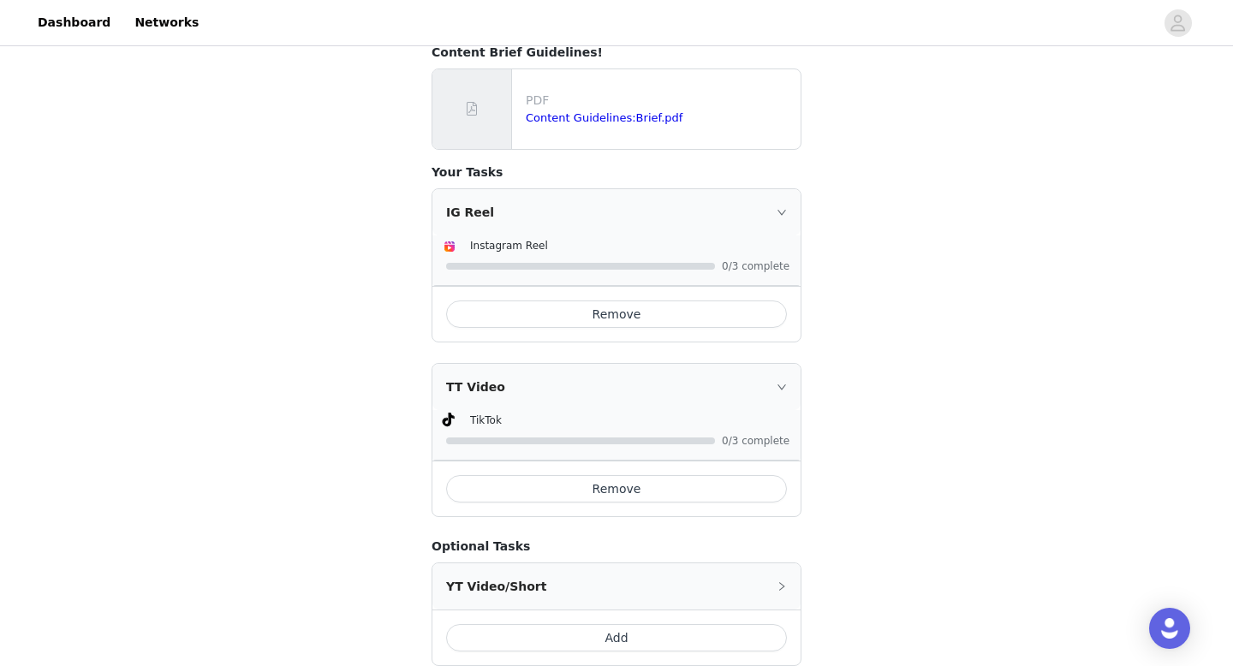
click at [781, 207] on icon "icon: right" at bounding box center [782, 212] width 10 height 10
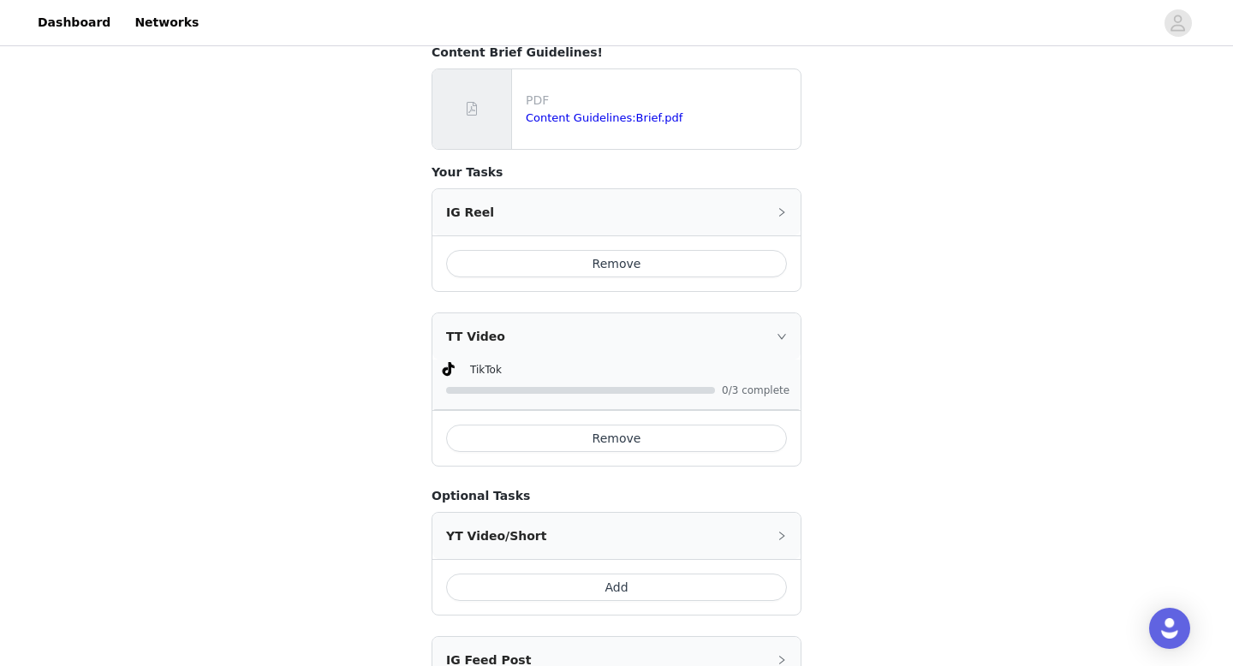
click at [784, 313] on div "TT Video" at bounding box center [616, 336] width 368 height 46
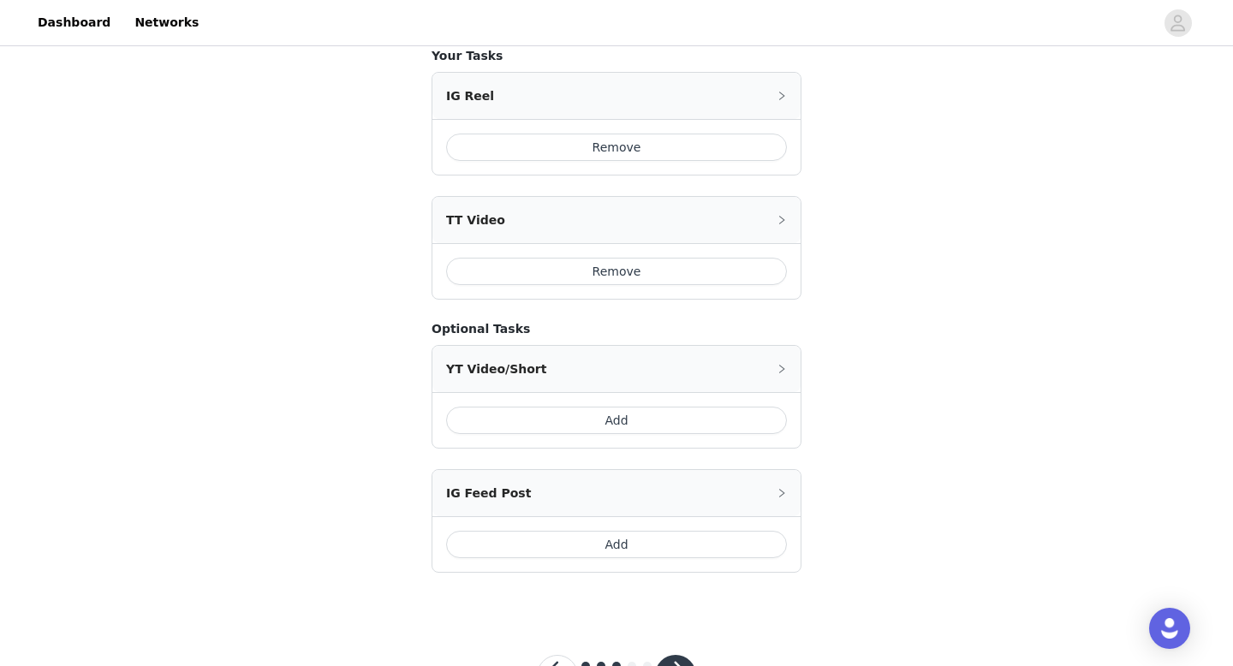
scroll to position [833, 0]
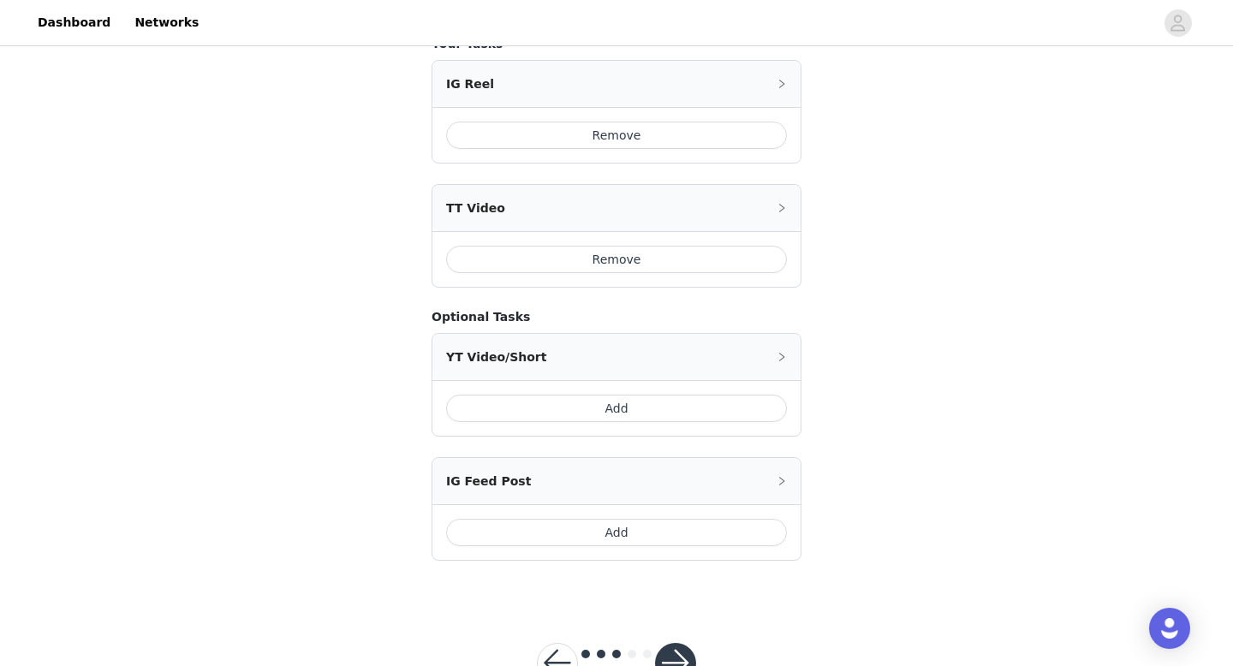
click at [679, 643] on button "button" at bounding box center [675, 663] width 41 height 41
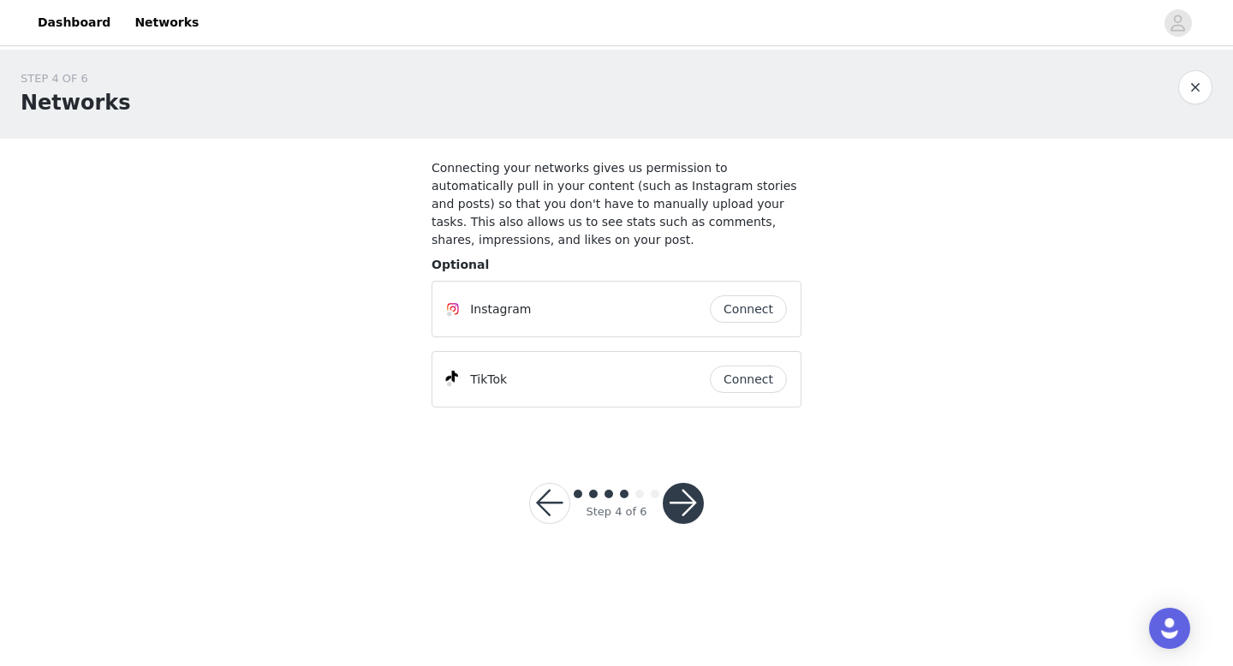
click at [760, 377] on button "Connect" at bounding box center [748, 379] width 77 height 27
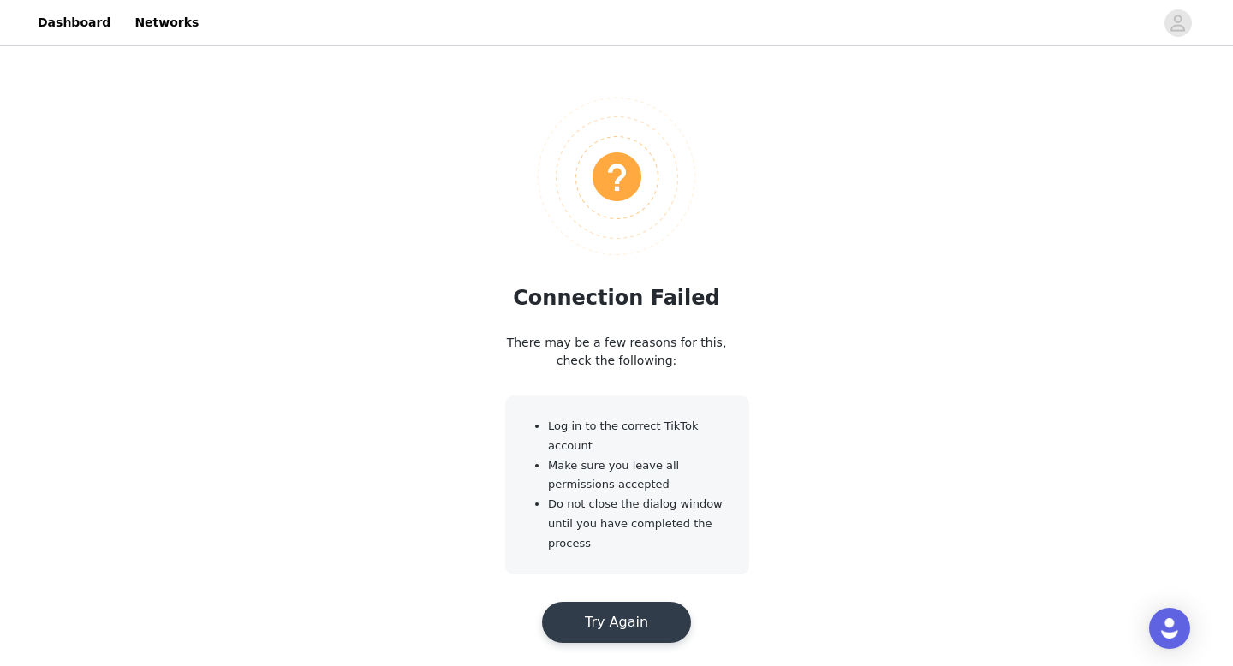
click at [610, 634] on button "Try Again" at bounding box center [616, 622] width 149 height 41
